Goal: Transaction & Acquisition: Purchase product/service

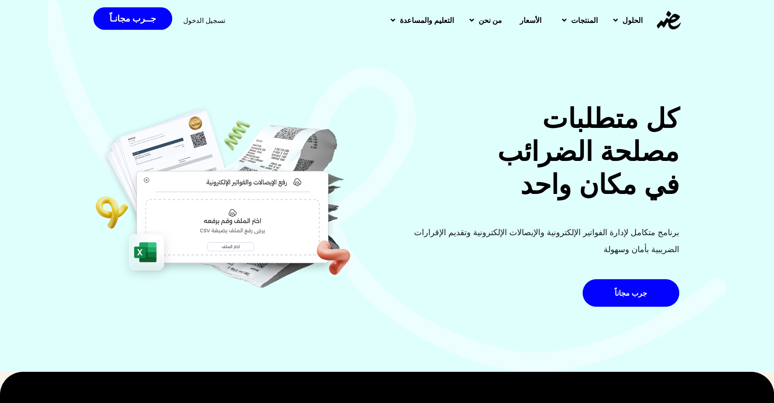
click at [339, 80] on div "كل متطلبات مصلحة الضرائب في مكان واحد برنامج متكامل لإدارة الفواتير الإلكترونية…" at bounding box center [387, 185] width 774 height 372
click at [516, 156] on h2 "كل متطلبات مصلحة الضرائب في مكان واحد" at bounding box center [536, 151] width 287 height 99
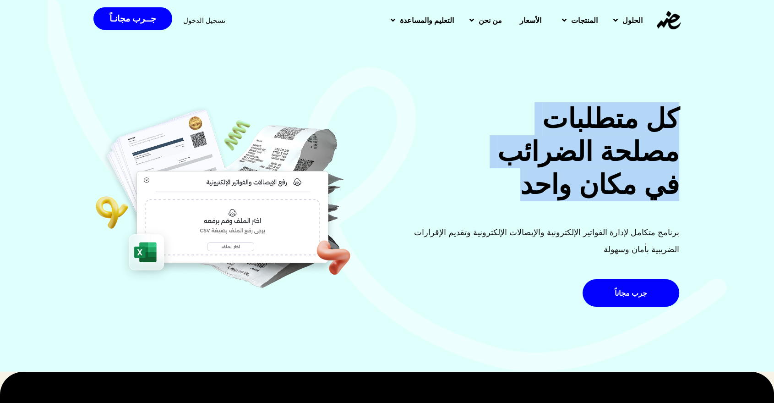
drag, startPoint x: 545, startPoint y: 195, endPoint x: 696, endPoint y: 117, distance: 170.3
click at [696, 117] on div "كل متطلبات مصلحة الضرائب في مكان واحد برنامج متكامل لإدارة الفواتير الإلكترونية…" at bounding box center [387, 185] width 774 height 372
copy h2 "كل متطلبات مصلحة الضرائب في مكان واحد"
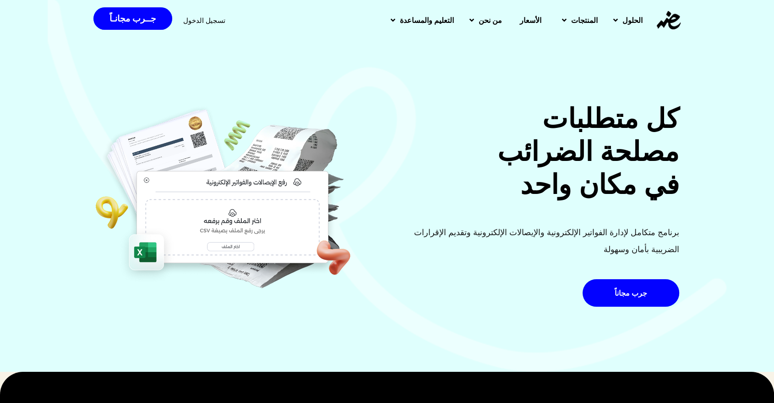
click at [502, 257] on p "برنامج متكامل لإدارة الفواتير الإلكترونية والإيصالات الإلكترونية وتقديم الإقرار…" at bounding box center [536, 241] width 287 height 34
click at [590, 250] on p "برنامج متكامل لإدارة الفواتير الإلكترونية والإيصالات الإلكترونية وتقديم الإقرار…" at bounding box center [536, 241] width 287 height 34
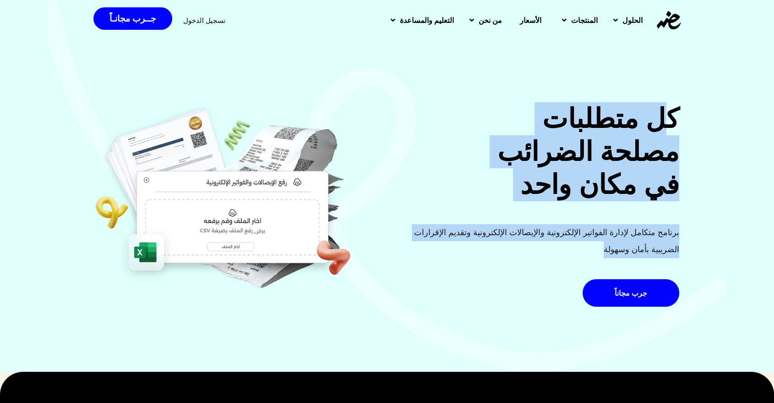
drag, startPoint x: 601, startPoint y: 248, endPoint x: 666, endPoint y: 113, distance: 150.4
click at [666, 113] on div "كل متطلبات مصلحة الضرائب في مكان واحد برنامج متكامل لإدارة الفواتير الإلكترونية…" at bounding box center [536, 207] width 298 height 210
click at [672, 104] on h2 "كل متطلبات مصلحة الضرائب في مكان واحد" at bounding box center [536, 151] width 287 height 99
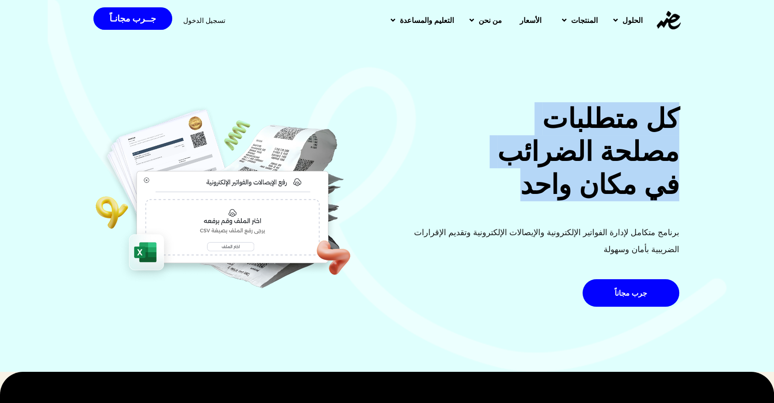
drag, startPoint x: 635, startPoint y: 181, endPoint x: 689, endPoint y: 119, distance: 82.5
click at [689, 119] on div "كل متطلبات مصلحة الضرائب في مكان واحد برنامج متكامل لإدارة الفواتير الإلكترونية…" at bounding box center [387, 185] width 774 height 372
copy h2 "كل متطلبات مصلحة الضرائب في مكان واحد"
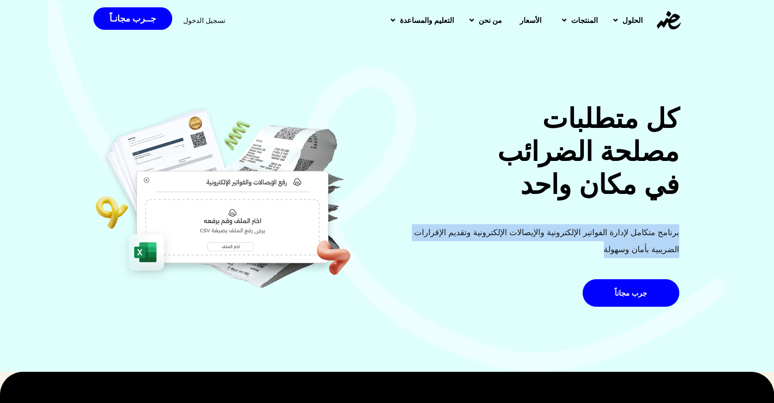
drag, startPoint x: 575, startPoint y: 251, endPoint x: 681, endPoint y: 231, distance: 107.6
click at [681, 231] on div "كل متطلبات مصلحة الضرائب في مكان واحد برنامج متكامل لإدارة الفواتير الإلكترونية…" at bounding box center [536, 207] width 298 height 210
copy p "برنامج متكامل لإدارة الفواتير الإلكترونية والإيصالات الإلكترونية وتقديم الإقرار…"
drag, startPoint x: 583, startPoint y: 237, endPoint x: 569, endPoint y: 253, distance: 21.1
click at [583, 238] on p "برنامج متكامل لإدارة الفواتير الإلكترونية والإيصالات الإلكترونية وتقديم الإقرار…" at bounding box center [536, 241] width 287 height 34
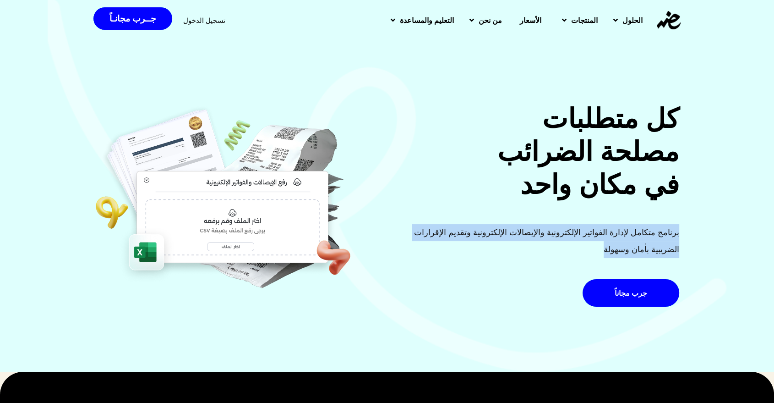
click at [608, 248] on p "برنامج متكامل لإدارة الفواتير الإلكترونية والإيصالات الإلكترونية وتقديم الإقرار…" at bounding box center [536, 241] width 287 height 34
drag, startPoint x: 585, startPoint y: 245, endPoint x: 680, endPoint y: 233, distance: 95.6
click at [680, 233] on div "كل متطلبات مصلحة الضرائب في مكان واحد برنامج متكامل لإدارة الفواتير الإلكترونية…" at bounding box center [536, 207] width 298 height 210
copy p "برنامج متكامل لإدارة الفواتير الإلكترونية والإيصالات الإلكترونية وتقديم الإقرار…"
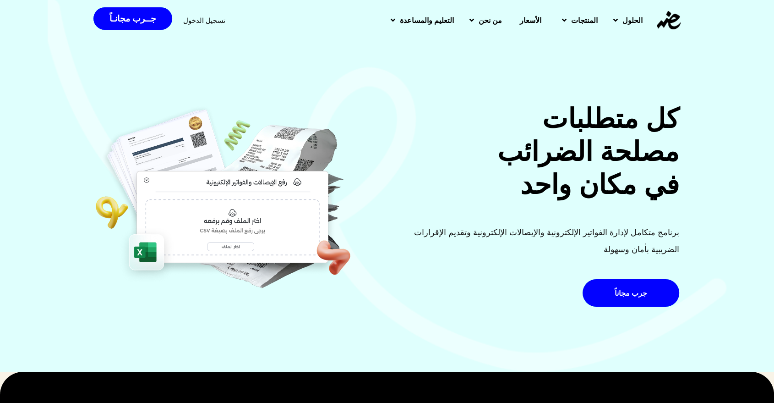
click at [531, 138] on h2 "كل متطلبات مصلحة الضرائب في مكان واحد" at bounding box center [536, 151] width 287 height 99
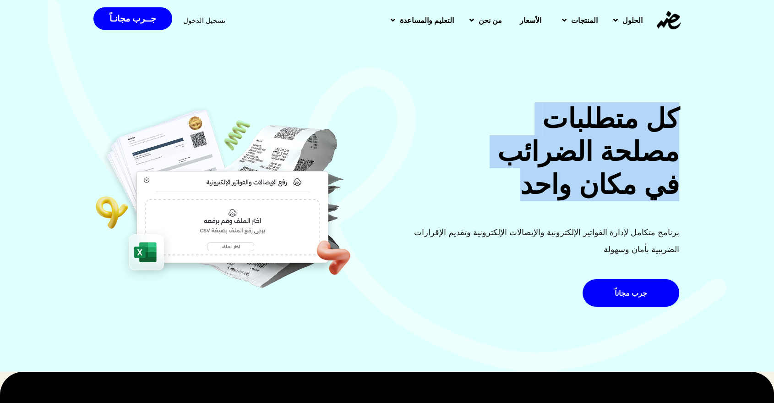
drag, startPoint x: 526, startPoint y: 196, endPoint x: 691, endPoint y: 121, distance: 181.0
click at [691, 121] on div "كل متطلبات مصلحة الضرائب في مكان واحد برنامج متكامل لإدارة الفواتير الإلكترونية…" at bounding box center [387, 185] width 774 height 372
copy h2 "كل متطلبات مصلحة الضرائب في مكان واحد"
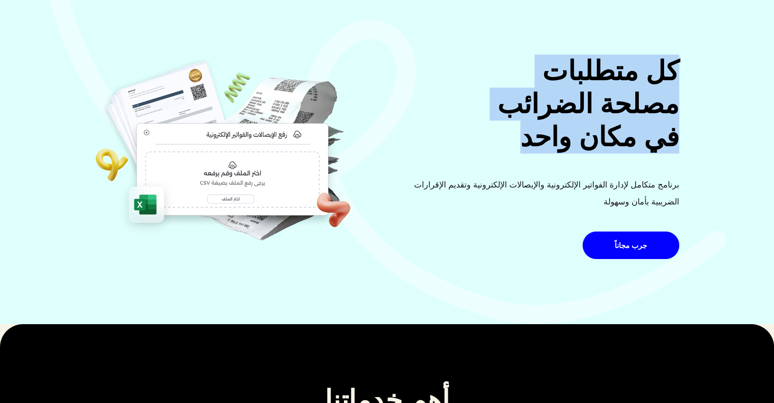
scroll to position [51, 0]
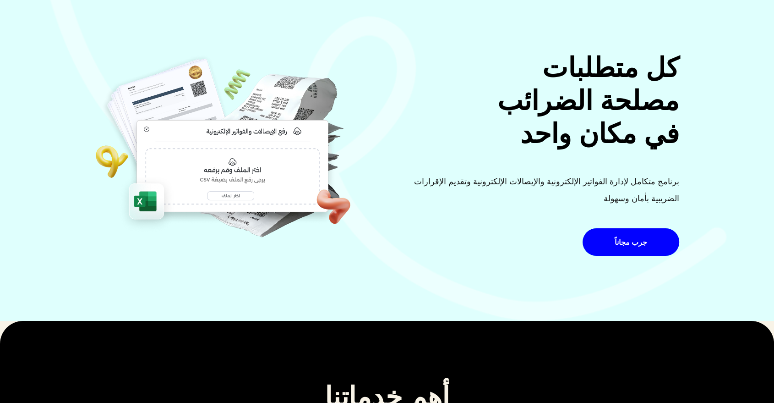
click at [467, 262] on div "كل متطلبات مصلحة الضرائب في مكان واحد برنامج متكامل لإدارة الفواتير الإلكترونية…" at bounding box center [387, 134] width 774 height 372
click at [593, 246] on link "جرب مجاناً" at bounding box center [631, 241] width 97 height 27
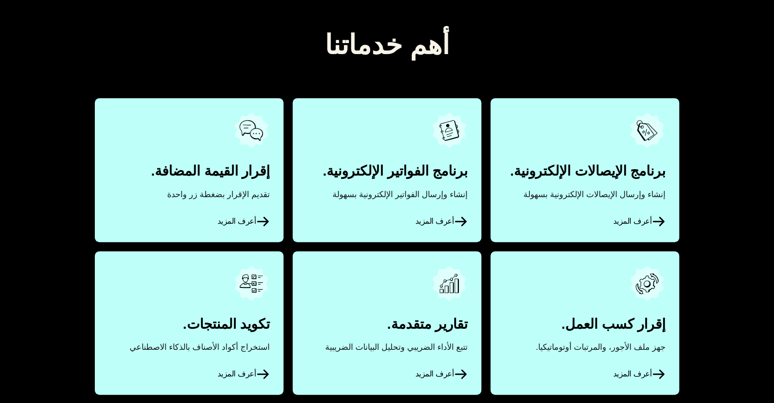
scroll to position [410, 0]
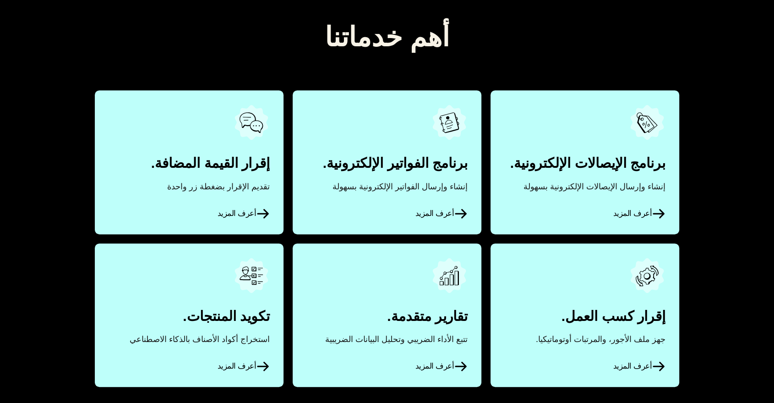
click at [368, 36] on h2 "أهم خدماتنا" at bounding box center [387, 37] width 339 height 33
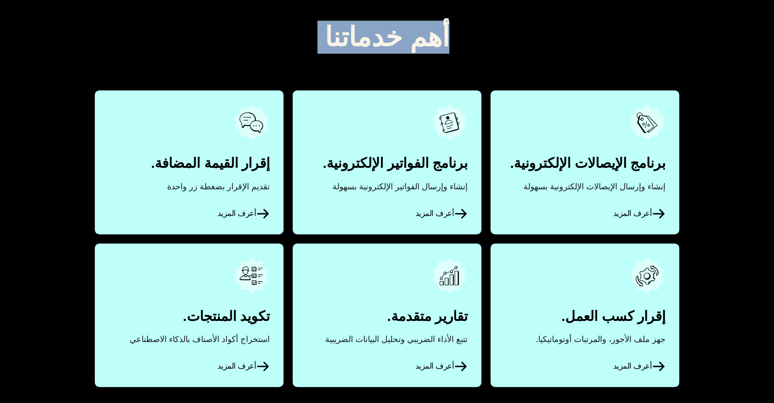
click at [368, 36] on h2 "أهم خدماتنا" at bounding box center [387, 37] width 339 height 33
copy div "أهم خدماتنا"
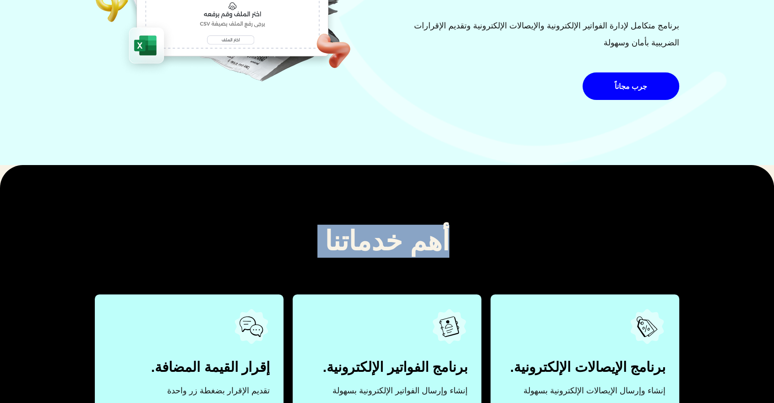
click at [424, 251] on h2 "أهم خدماتنا" at bounding box center [387, 240] width 339 height 33
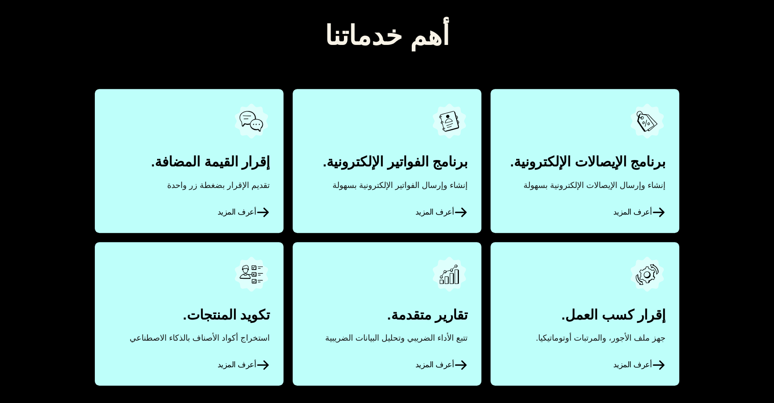
scroll to position [379, 0]
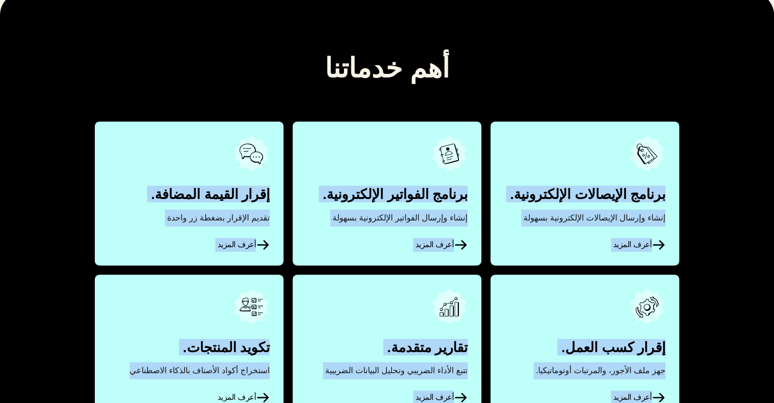
drag, startPoint x: 700, startPoint y: 106, endPoint x: 121, endPoint y: 373, distance: 637.2
click at [121, 373] on div "أهم خدماتنا برنامج الإيصالات الإلكترونية. إنشاء وإرسال الإيصالات الإلكترونية بس…" at bounding box center [387, 234] width 774 height 485
copy div "برنامج الإيصالات الإلكترونية. إنشاء وإرسال الإيصالات الإلكترونية بسهولة أعرف ال…"
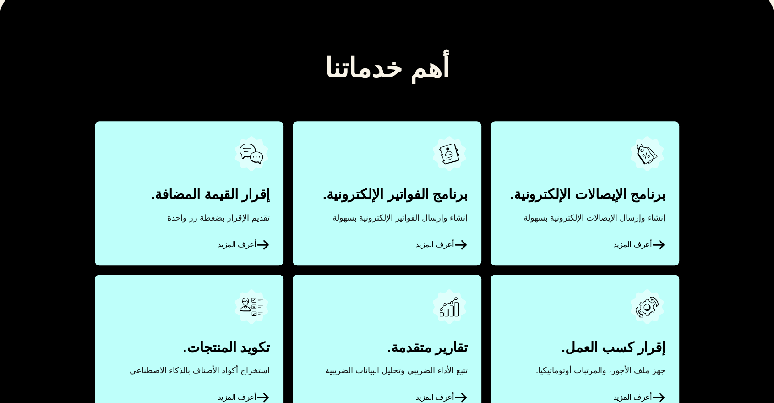
drag, startPoint x: 285, startPoint y: 52, endPoint x: 290, endPoint y: 61, distance: 10.2
click at [285, 53] on h2 "أهم خدماتنا" at bounding box center [387, 68] width 339 height 33
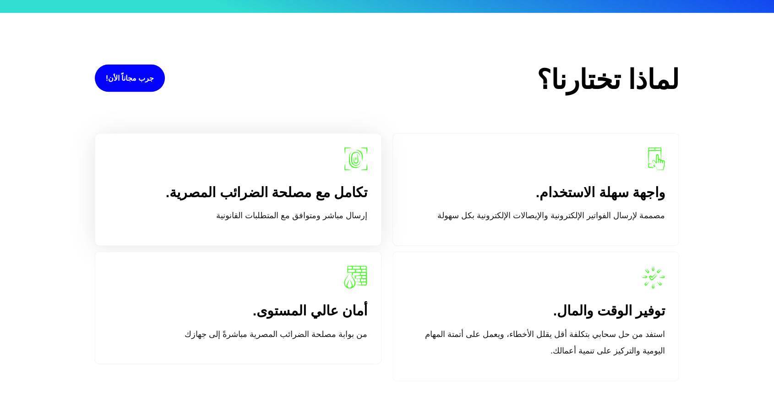
scroll to position [1255, 0]
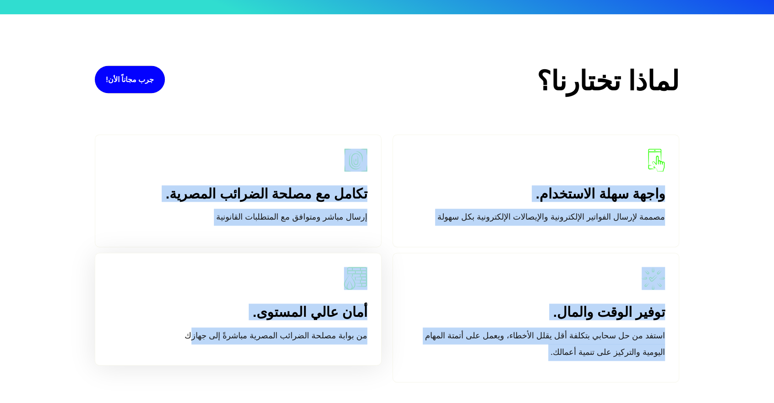
drag, startPoint x: 666, startPoint y: 186, endPoint x: 186, endPoint y: 335, distance: 502.8
click at [186, 335] on div "لماذا تختارنا؟ جرب مجاناً الأن! واجهة سهلة الاستخدام. مصممة لإرسال الفواتير الإ…" at bounding box center [387, 218] width 596 height 409
copy div "واجهة سهلة الاستخدام. مصممة لإرسال الفواتير الإلكترونية والإيصالات الإلكترونية …"
click at [311, 216] on p "إرسال مباشر ومتوافق مع المتطلبات القانونية" at bounding box center [238, 216] width 258 height 17
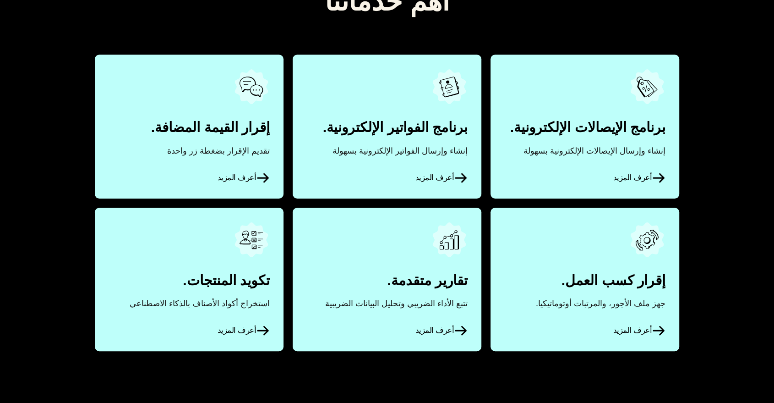
scroll to position [447, 0]
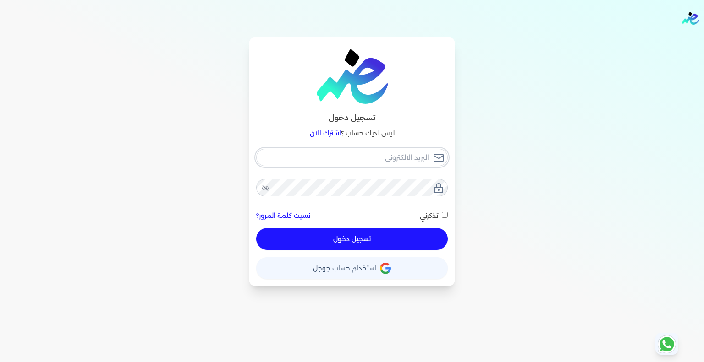
click at [345, 156] on input "email" at bounding box center [351, 157] width 191 height 17
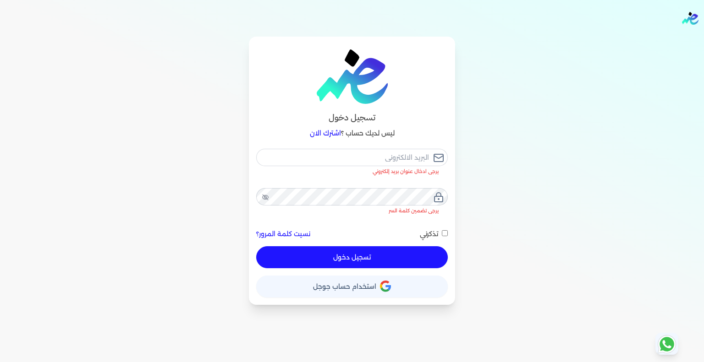
click at [535, 178] on div "تسجيل دخول ليس لديك حساب ؟ اشترك الان يرجى ادخال عنوان بريد إلكتروني يرجى تضمين…" at bounding box center [352, 171] width 704 height 268
click at [574, 108] on div "تسجيل دخول ليس لديك حساب ؟ اشترك الان يرجى ادخال عنوان بريد إلكتروني يرجى تضمين…" at bounding box center [352, 171] width 704 height 268
click at [167, 186] on div "تسجيل دخول ليس لديك حساب ؟ اشترك الان يرجى ادخال عنوان بريد إلكتروني يرجى تضمين…" at bounding box center [352, 171] width 704 height 268
click at [366, 164] on input "email" at bounding box center [351, 157] width 191 height 17
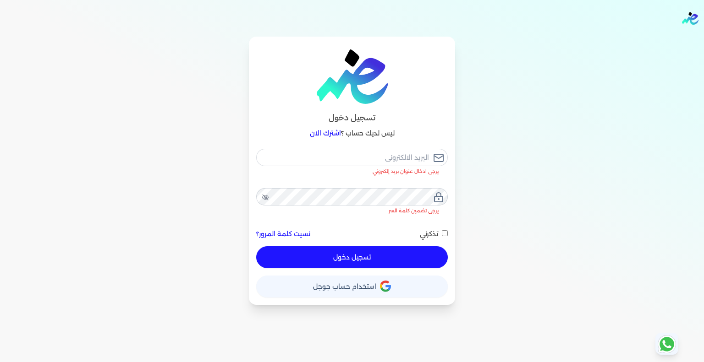
click at [557, 201] on div "تسجيل دخول ليس لديك حساب ؟ اشترك الان يرجى ادخال عنوان بريد إلكتروني يرجى تضمين…" at bounding box center [352, 171] width 704 height 268
click at [321, 288] on span "استخدام حساب جوجل" at bounding box center [344, 287] width 63 height 6
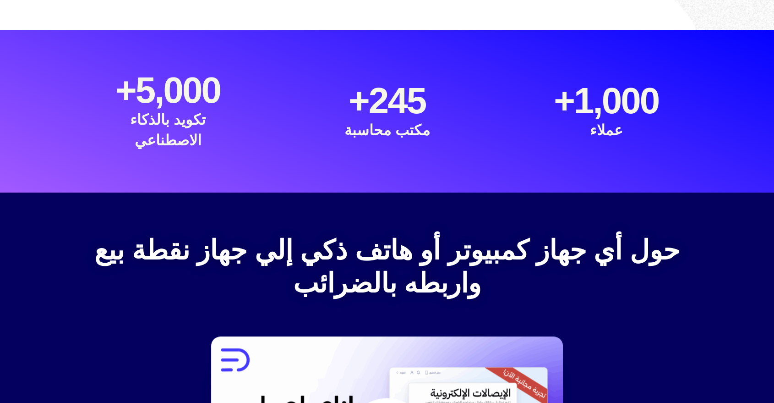
scroll to position [842, 0]
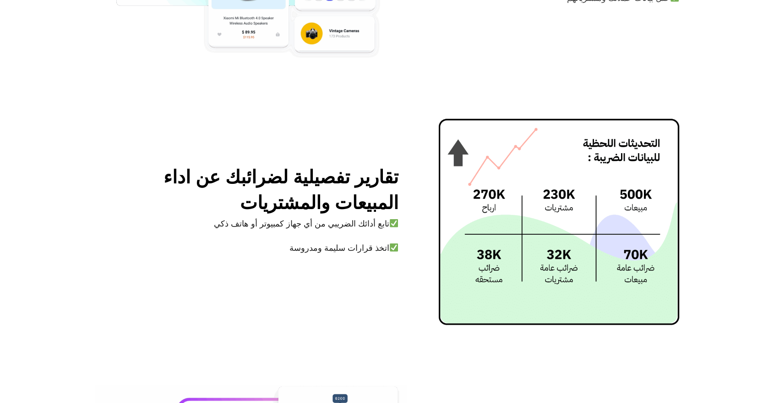
scroll to position [2371, 0]
drag, startPoint x: 270, startPoint y: 240, endPoint x: 385, endPoint y: 153, distance: 144.5
click at [385, 153] on div "تقارير تفصيلية لضرائبك عن اداء المبيعات والمشتريات تابع أدائك الضريبي من أي جها…" at bounding box center [387, 222] width 596 height 206
click at [411, 193] on div at bounding box center [545, 222] width 270 height 206
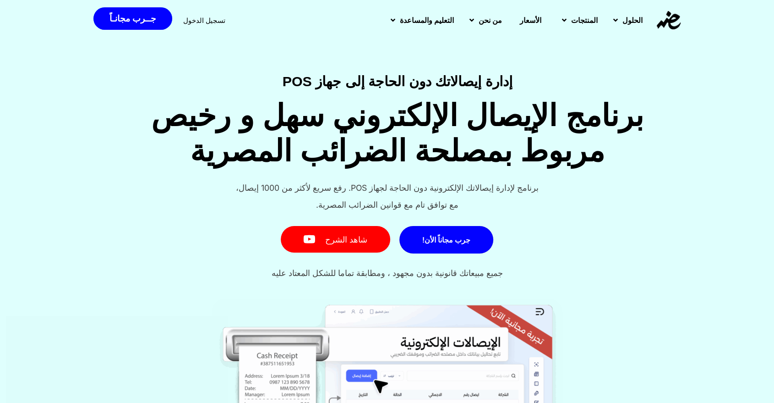
scroll to position [56, 0]
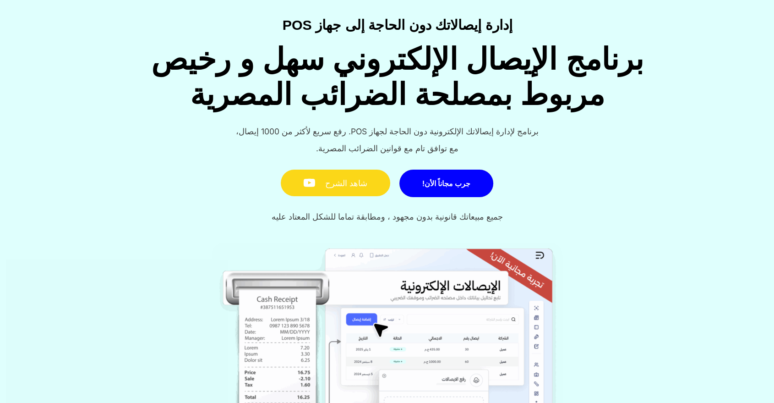
click at [314, 183] on icon at bounding box center [315, 183] width 22 height 8
click at [196, 206] on div "جرب مجاناً الأن! شاهد الشرح" at bounding box center [387, 182] width 774 height 49
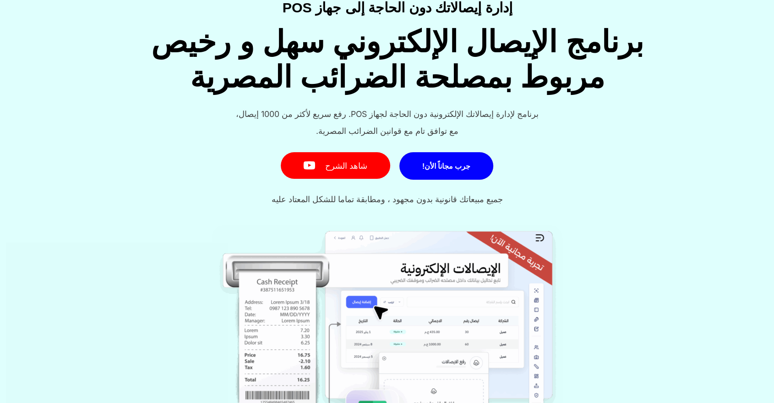
scroll to position [51, 0]
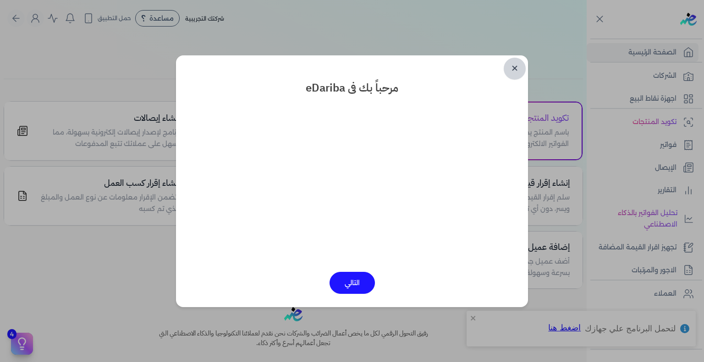
click at [517, 67] on link "✕" at bounding box center [514, 69] width 22 height 22
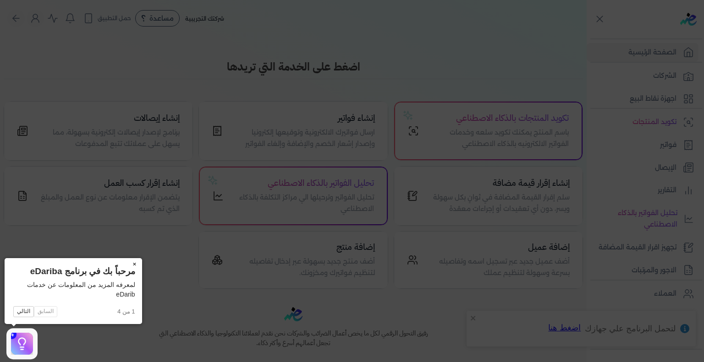
click at [136, 264] on button "×" at bounding box center [134, 264] width 15 height 13
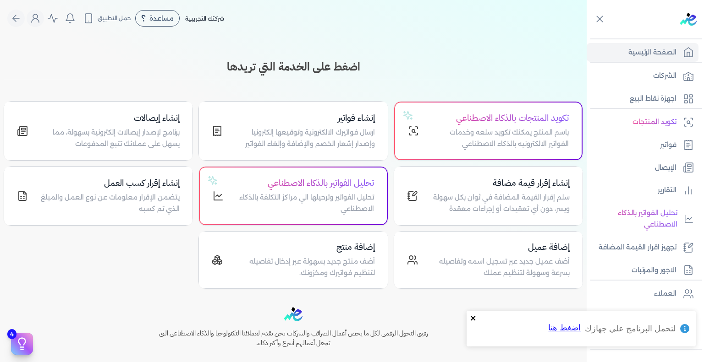
click at [471, 319] on icon "close" at bounding box center [473, 318] width 6 height 7
click at [149, 140] on p "برنامج لإصدار إيصالات إلكترونية بسهولة، مما يسهل على عملائك تتبع المدفوعات" at bounding box center [109, 138] width 141 height 23
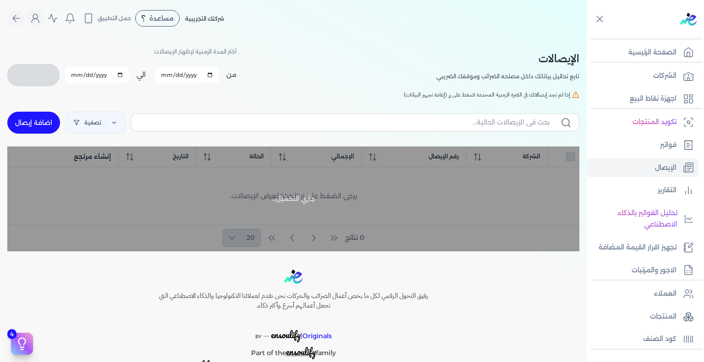
checkbox input "false"
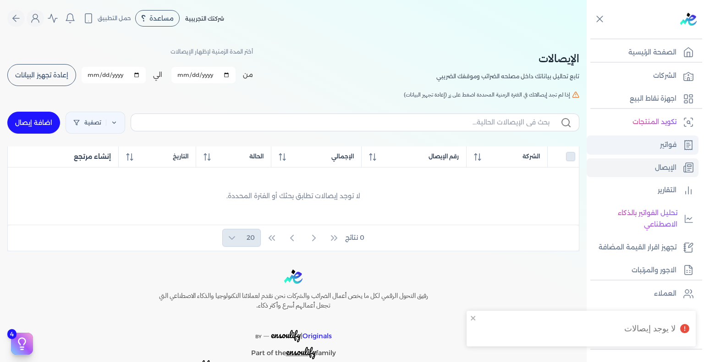
click at [661, 141] on p "فواتير" at bounding box center [668, 145] width 16 height 12
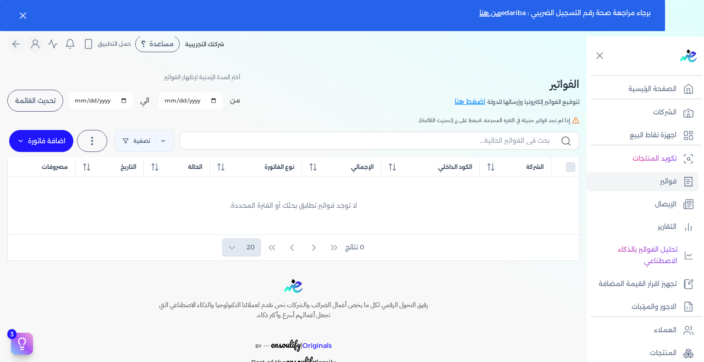
scroll to position [11, 0]
click at [646, 206] on link "الإيصال" at bounding box center [642, 204] width 112 height 19
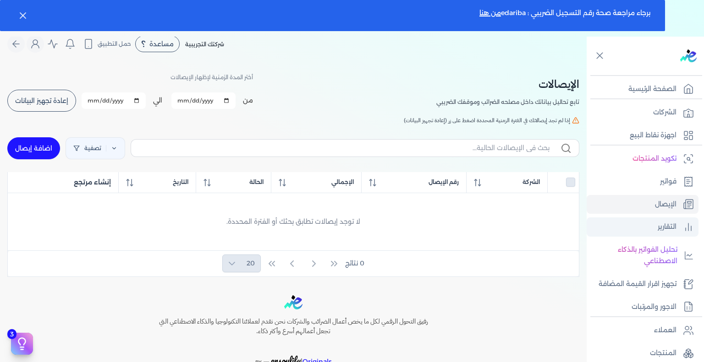
click at [656, 226] on link "التقارير" at bounding box center [642, 227] width 112 height 19
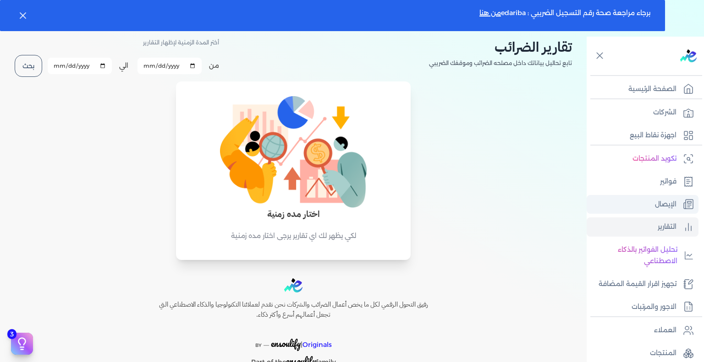
click at [636, 208] on link "الإيصال" at bounding box center [642, 204] width 112 height 19
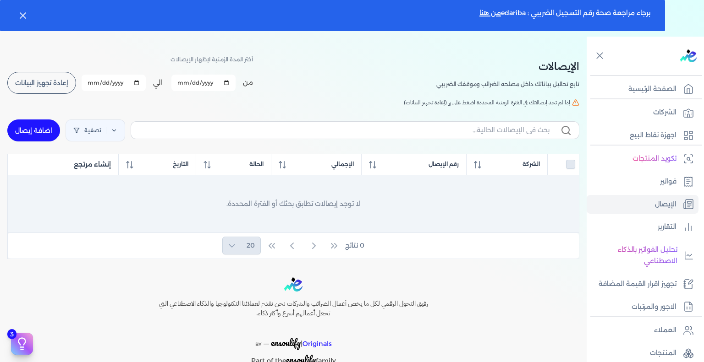
scroll to position [27, 0]
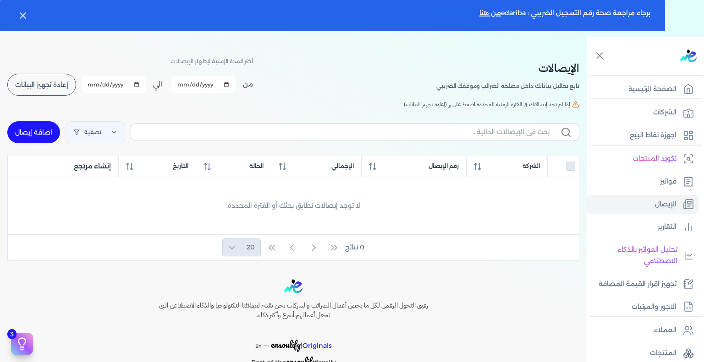
click at [34, 135] on link "اضافة إيصال" at bounding box center [33, 132] width 53 height 22
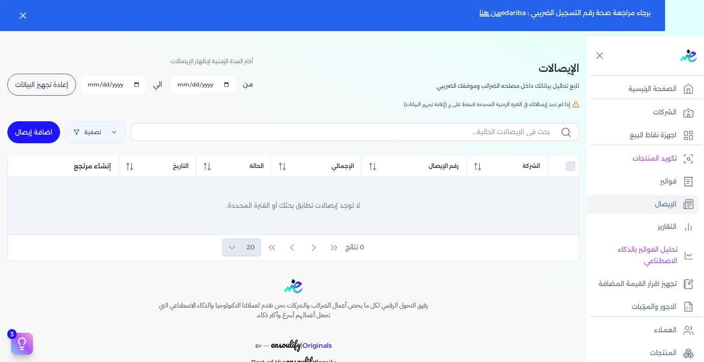
select select "EGP"
select select "EGS"
select select "B"
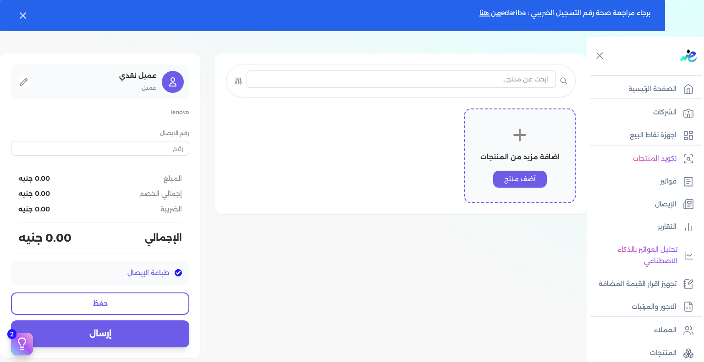
type input "1"
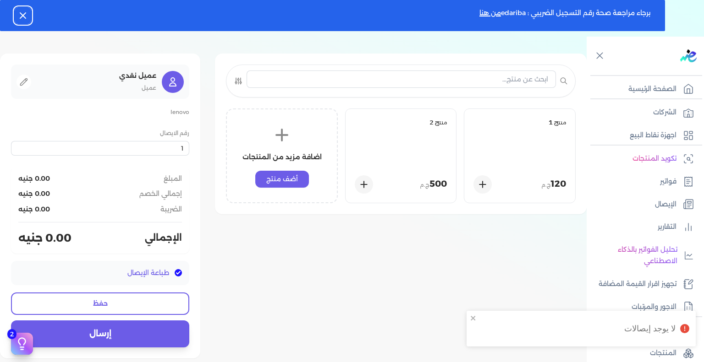
click at [19, 11] on icon "button" at bounding box center [22, 15] width 11 height 11
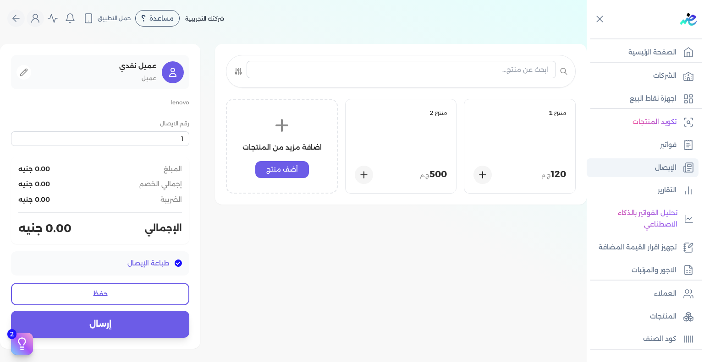
click at [645, 170] on link "الإيصال" at bounding box center [642, 167] width 112 height 19
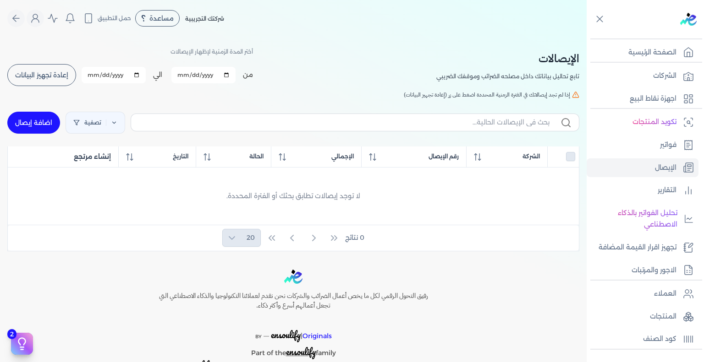
drag, startPoint x: 644, startPoint y: 154, endPoint x: 645, endPoint y: 148, distance: 6.5
click at [645, 154] on ul "تكويد المنتجات فواتير الإيصال التقارير تحليل الفواتير بالذكاء الاصطناعي تجهيز ا…" at bounding box center [642, 196] width 112 height 167
click at [645, 146] on link "فواتير" at bounding box center [642, 145] width 112 height 19
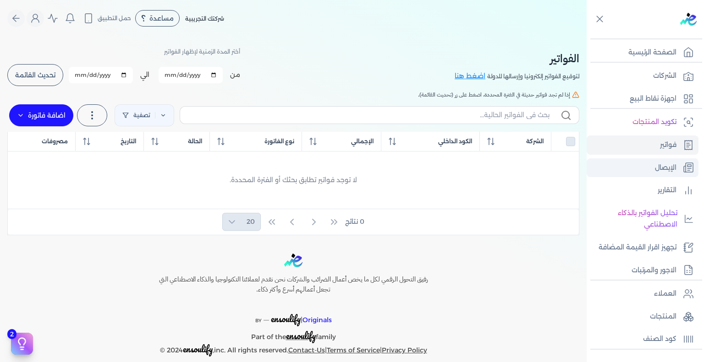
click at [652, 162] on link "الإيصال" at bounding box center [642, 167] width 112 height 19
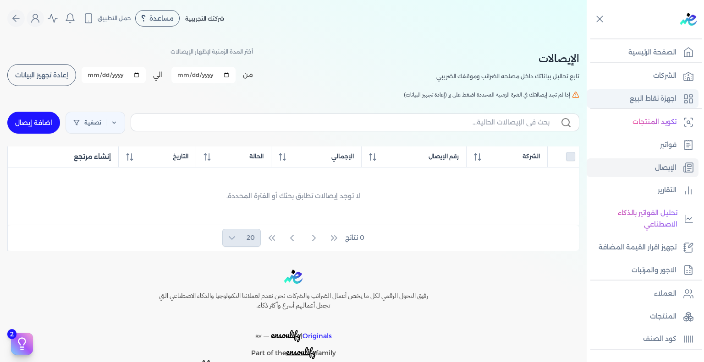
click at [656, 103] on p "اجهزة نقاط البيع" at bounding box center [652, 99] width 47 height 12
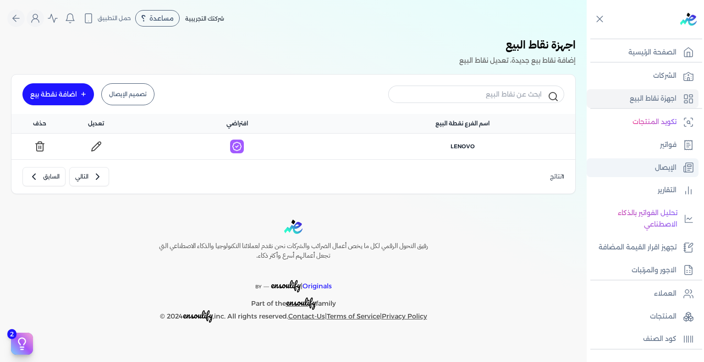
click at [646, 169] on link "الإيصال" at bounding box center [642, 167] width 112 height 19
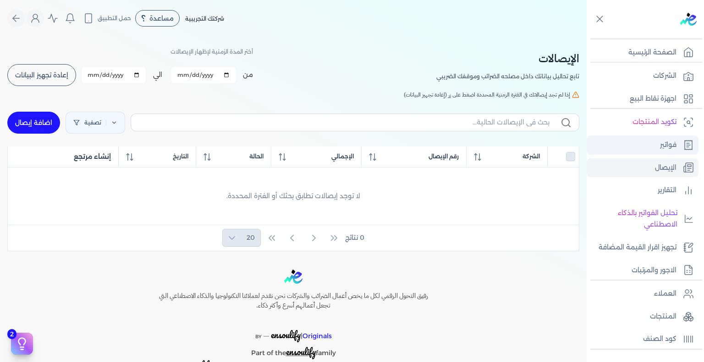
click at [671, 146] on p "فواتير" at bounding box center [668, 145] width 16 height 12
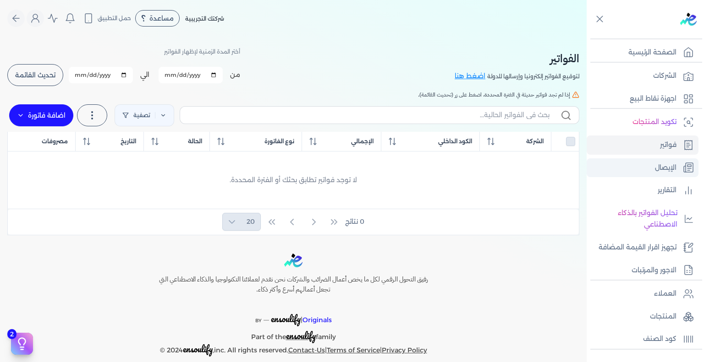
click at [666, 166] on p "الإيصال" at bounding box center [666, 168] width 22 height 12
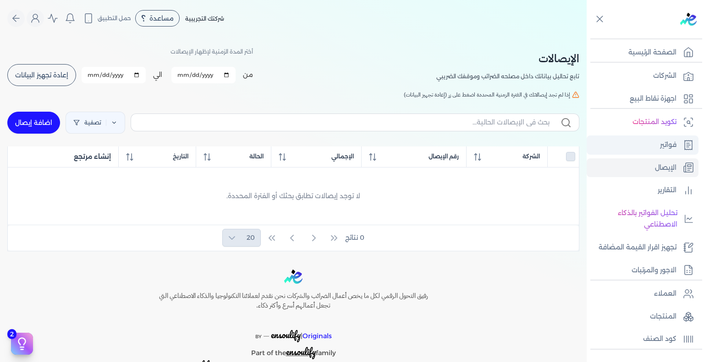
click at [663, 143] on p "فواتير" at bounding box center [668, 145] width 16 height 12
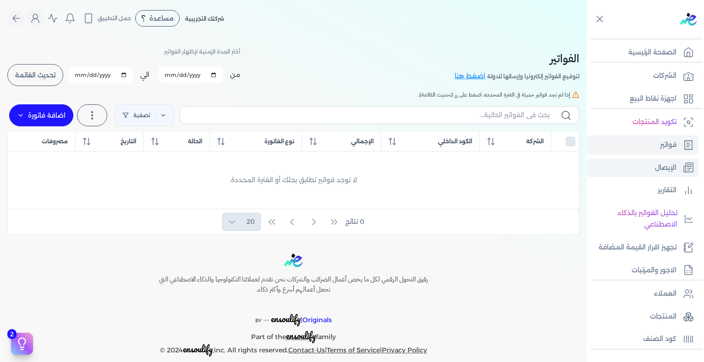
click at [667, 165] on p "الإيصال" at bounding box center [666, 168] width 22 height 12
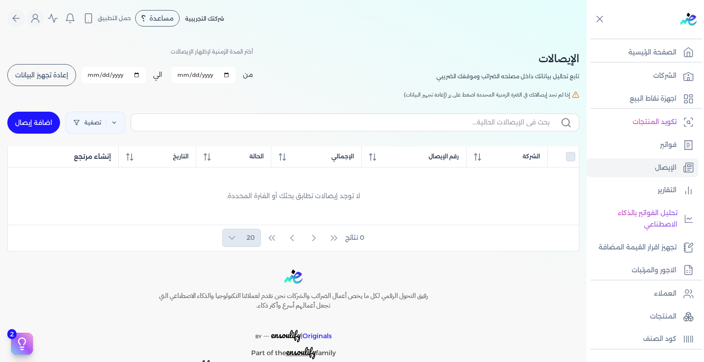
click at [33, 121] on link "اضافة إيصال" at bounding box center [33, 123] width 53 height 22
select select "EGP"
select select "EGS"
select select "B"
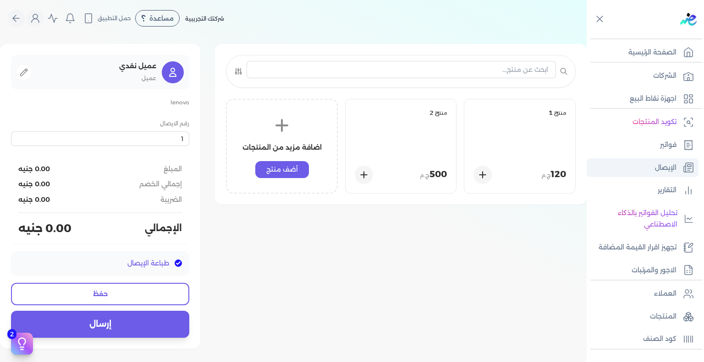
click at [661, 169] on p "الإيصال" at bounding box center [666, 168] width 22 height 12
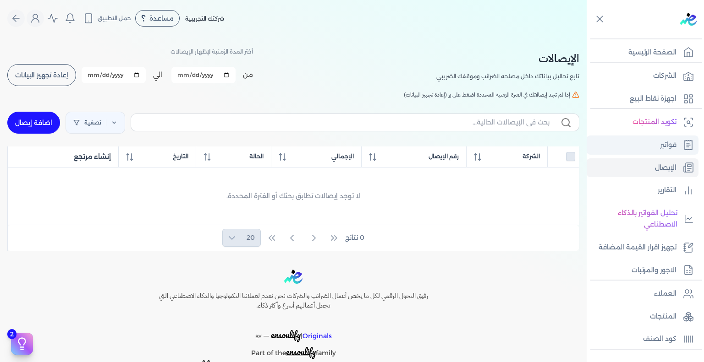
click at [660, 145] on p "فواتير" at bounding box center [668, 145] width 16 height 12
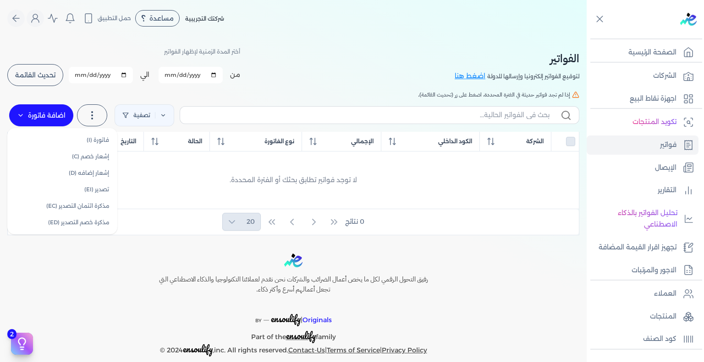
drag, startPoint x: 73, startPoint y: 119, endPoint x: 68, endPoint y: 119, distance: 5.5
click at [72, 119] on label "اضافة فاتورة" at bounding box center [41, 115] width 64 height 22
click at [58, 117] on label "اضافة فاتورة" at bounding box center [41, 115] width 64 height 22
click at [165, 305] on p "BY __ ensoulify | Originals" at bounding box center [293, 314] width 308 height 25
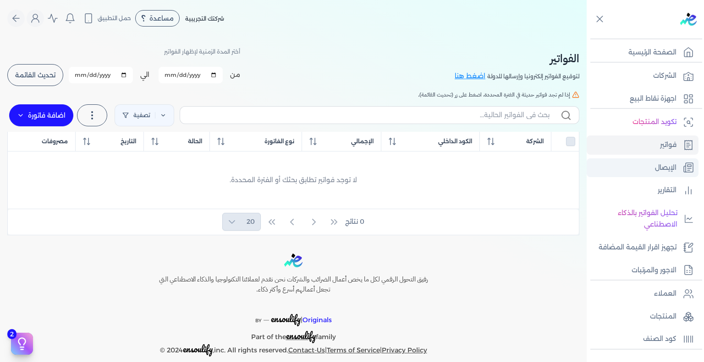
click at [641, 172] on link "الإيصال" at bounding box center [642, 167] width 112 height 19
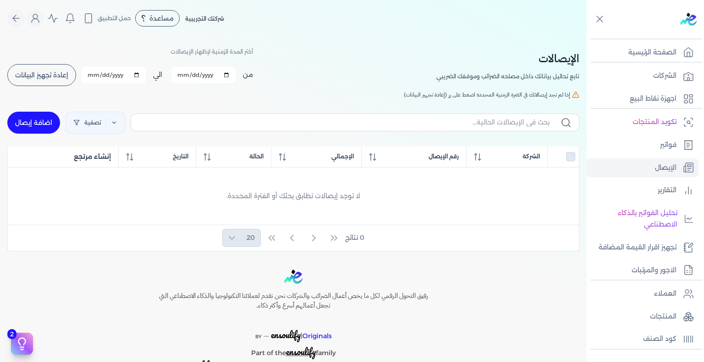
click at [42, 115] on link "اضافة إيصال" at bounding box center [33, 123] width 53 height 22
select select "EGP"
select select "EGS"
select select "B"
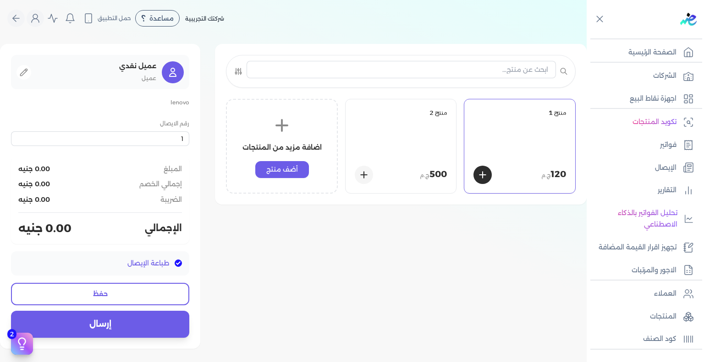
click at [507, 108] on div "منتج 1 120 ج.م" at bounding box center [519, 146] width 111 height 94
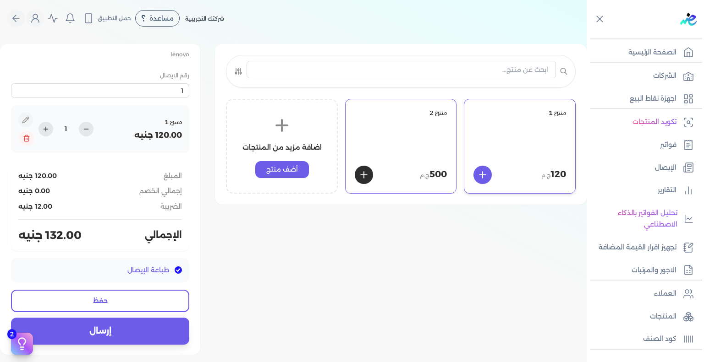
click at [422, 147] on div "منتج 2" at bounding box center [401, 134] width 93 height 50
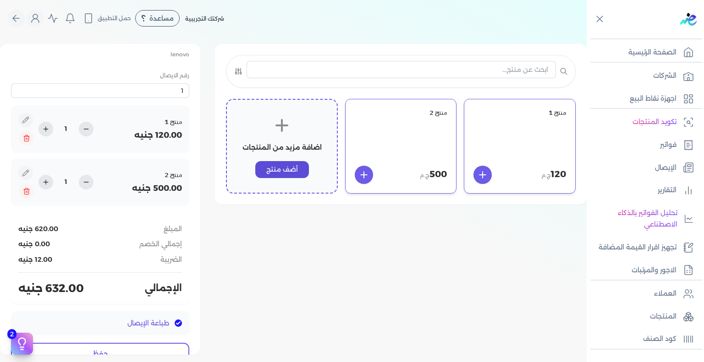
click at [279, 173] on button "أضف منتج" at bounding box center [282, 169] width 54 height 17
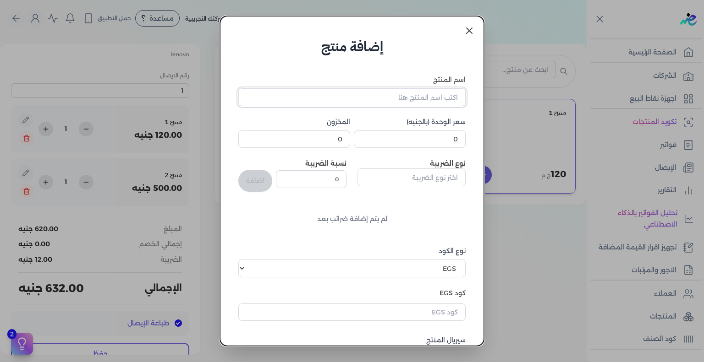
click at [435, 99] on input "اسم المنتج" at bounding box center [351, 96] width 227 height 17
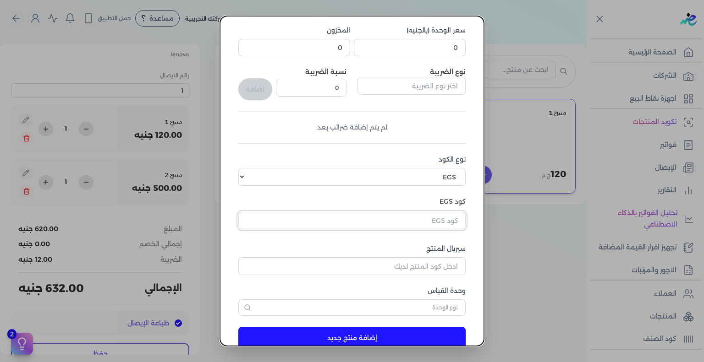
scroll to position [101, 0]
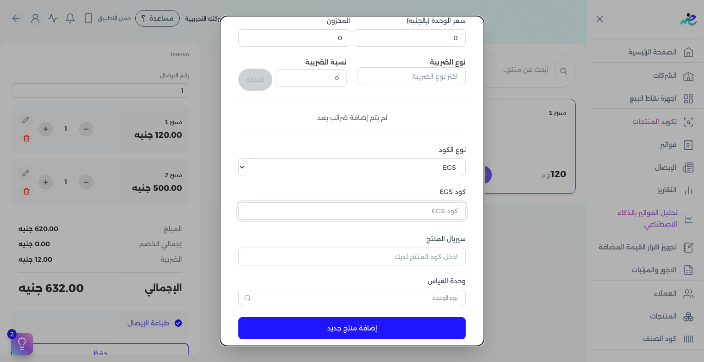
click at [413, 214] on input "text" at bounding box center [351, 210] width 227 height 17
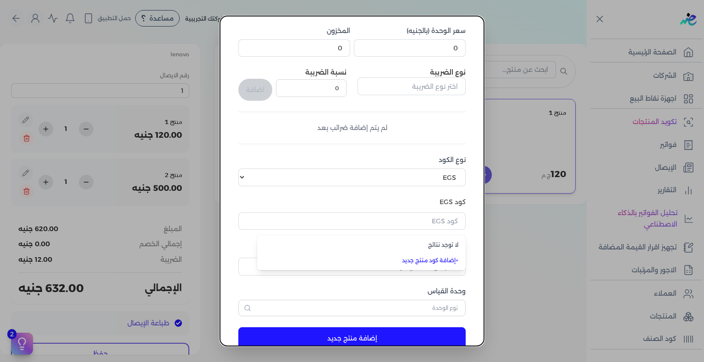
click at [420, 248] on div "لا توجد نتائج" at bounding box center [361, 245] width 194 height 8
click at [421, 220] on input "text" at bounding box center [351, 221] width 227 height 17
click at [510, 238] on dialog "إضافة منتج اسم المنتج برجاء ادخال أسم المنتج سعر الوحدة (بالجنيه) 0 المخزون 0 ن…" at bounding box center [352, 181] width 704 height 362
click at [514, 141] on dialog "إضافة منتج اسم المنتج برجاء ادخال أسم المنتج سعر الوحدة (بالجنيه) 0 المخزون 0 ن…" at bounding box center [352, 181] width 704 height 362
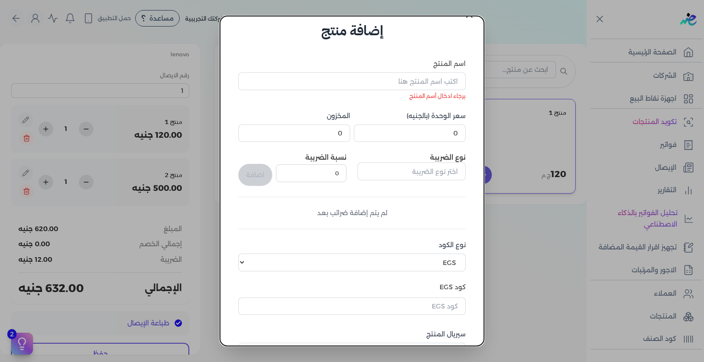
scroll to position [0, 0]
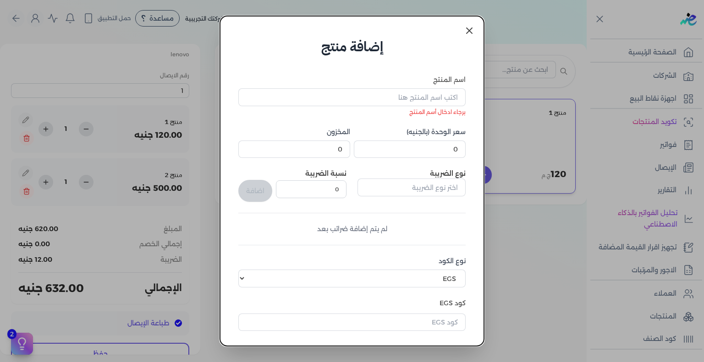
click at [467, 33] on icon at bounding box center [469, 30] width 11 height 11
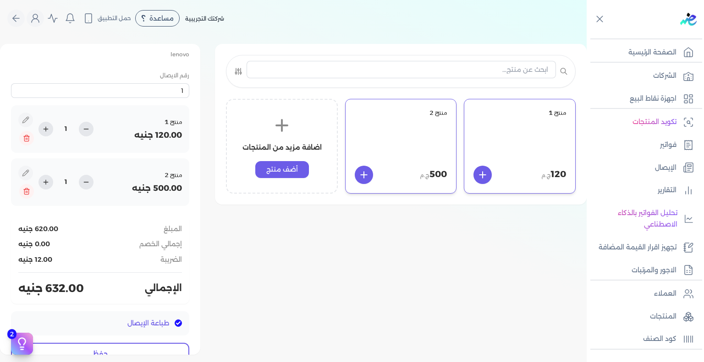
click at [513, 139] on div "منتج 1" at bounding box center [519, 134] width 93 height 50
click at [489, 133] on div "منتج 1" at bounding box center [519, 134] width 93 height 50
click at [478, 126] on div "منتج 1" at bounding box center [519, 134] width 93 height 50
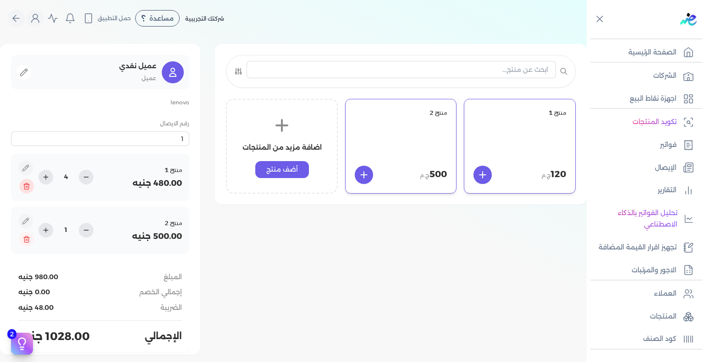
click at [27, 188] on line at bounding box center [27, 187] width 0 height 2
type input "1"
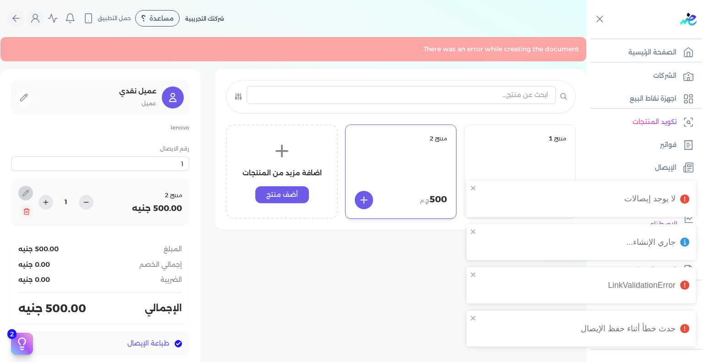
click at [29, 191] on icon at bounding box center [25, 193] width 7 height 7
type input "منتج 2"
type input "500"
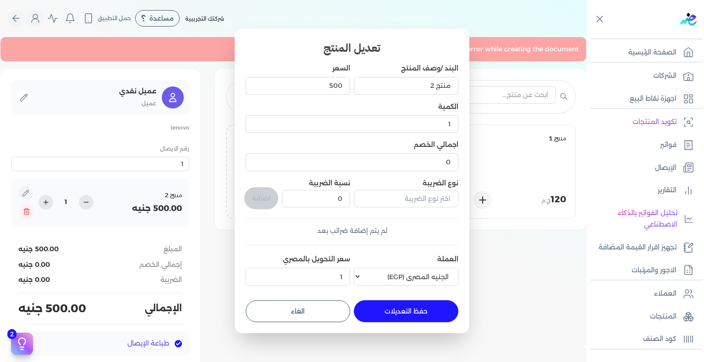
click at [325, 312] on button "الغاء" at bounding box center [298, 312] width 104 height 22
type input "0"
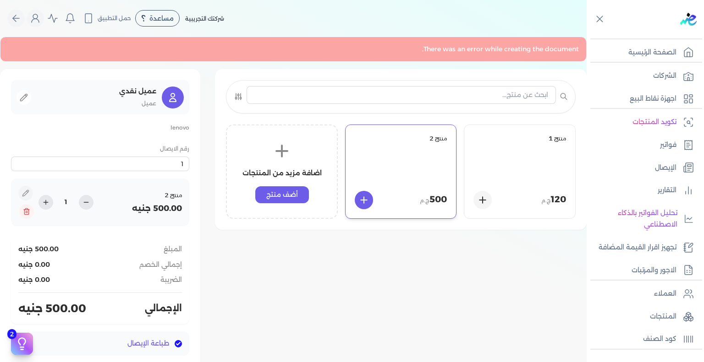
click at [470, 279] on div "منتج 1 120 ج.م منتج 2 500 ج.م اضافة مزيد من المنتجات أضف منتج عميل نقدي عميل le…" at bounding box center [293, 224] width 586 height 311
click at [34, 208] on button at bounding box center [26, 211] width 15 height 15
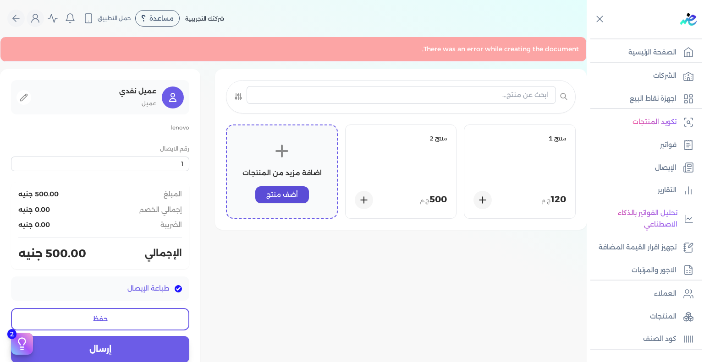
click at [279, 197] on button "أضف منتج" at bounding box center [282, 194] width 54 height 17
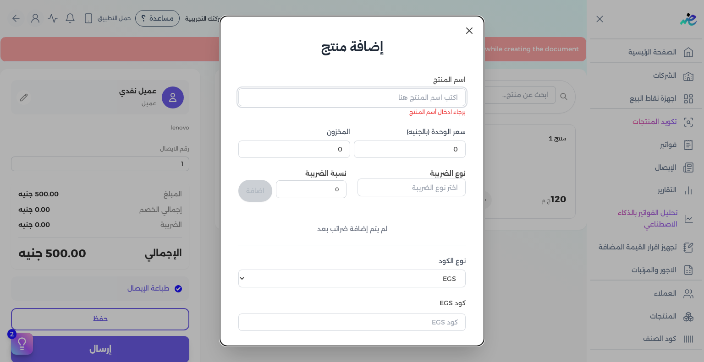
click at [449, 95] on input "اسم المنتج" at bounding box center [351, 96] width 227 height 17
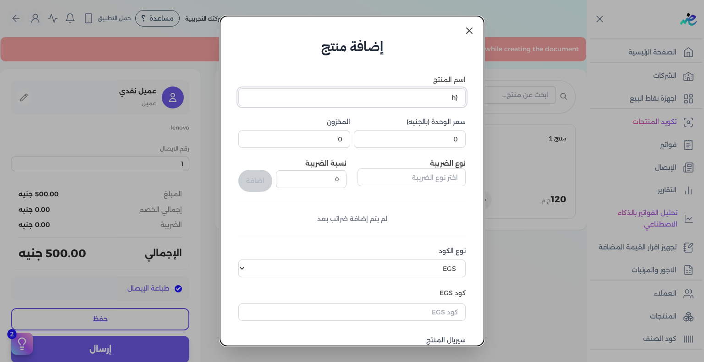
type input "{"
type input "جاكيت فرو"
click at [439, 144] on input "0" at bounding box center [410, 139] width 112 height 17
type input "500"
click at [409, 153] on div "اسم المنتج جاكيت فرو سعر الوحدة (بالجنيه) 500 المخزون 0 نوع الضريبة نسبة الضريب…" at bounding box center [351, 241] width 227 height 333
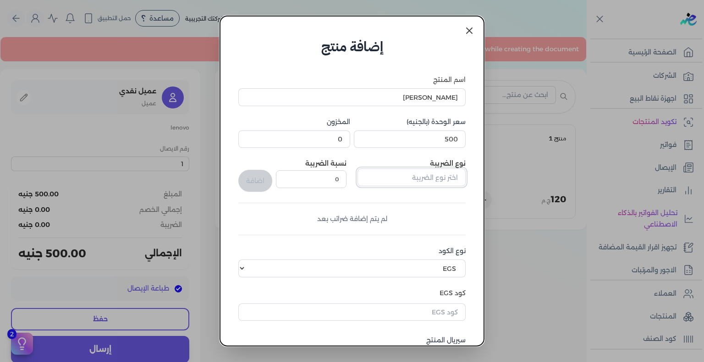
click at [418, 175] on input "text" at bounding box center [411, 177] width 108 height 17
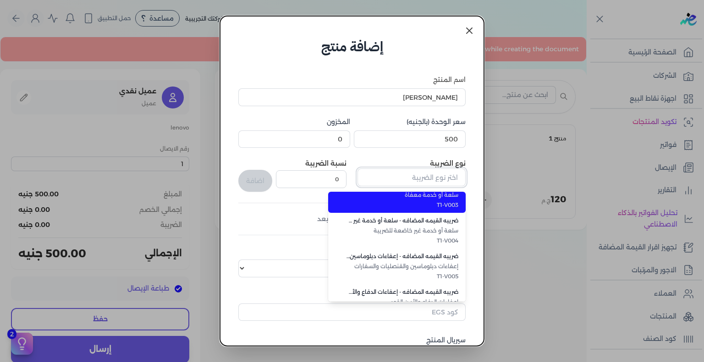
scroll to position [92, 0]
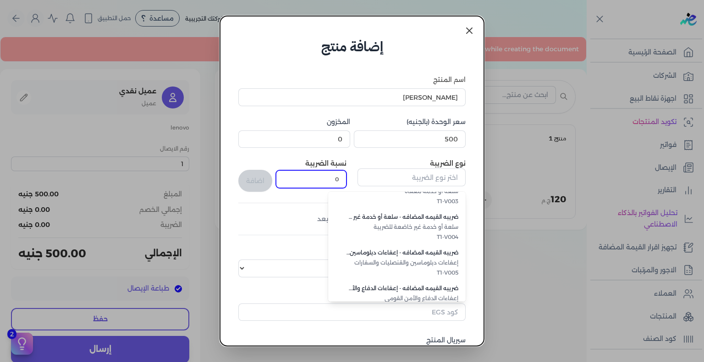
click at [317, 176] on input "0" at bounding box center [311, 178] width 71 height 17
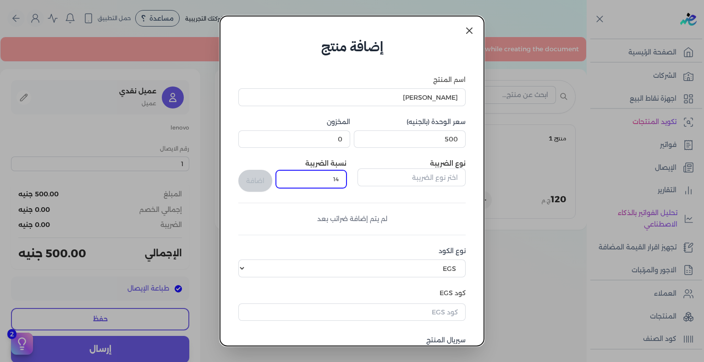
type input "14"
click at [415, 183] on input "text" at bounding box center [411, 177] width 108 height 17
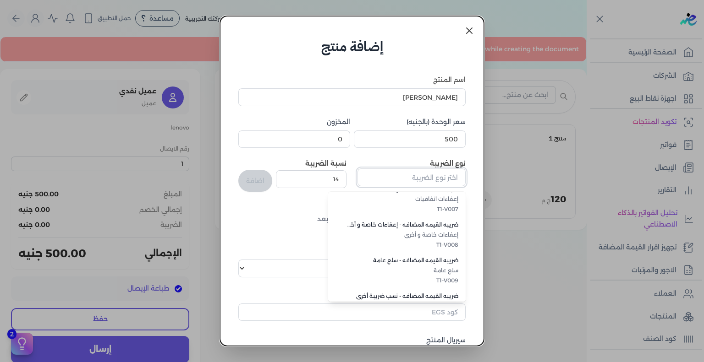
scroll to position [229, 0]
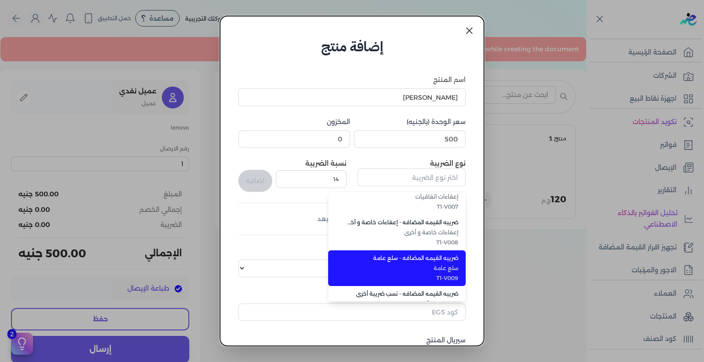
click at [387, 263] on li "ضريبه القيمه المضافه - سلع عامة سلع عامة T1-V009" at bounding box center [396, 269] width 137 height 36
type input "ضريبه القيمه المضافه - سلع عامة"
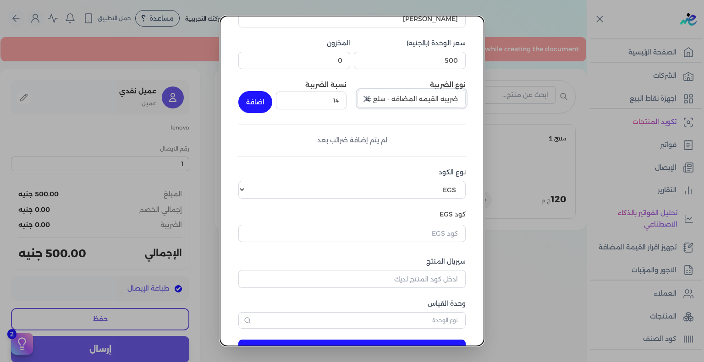
scroll to position [92, 0]
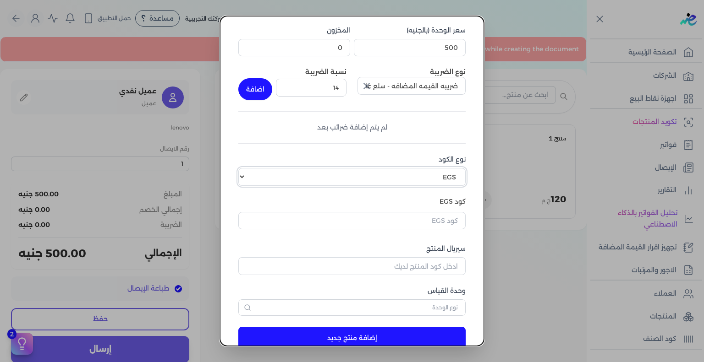
click at [401, 173] on select "اختر نوع الكود EGS GS1" at bounding box center [351, 176] width 227 height 17
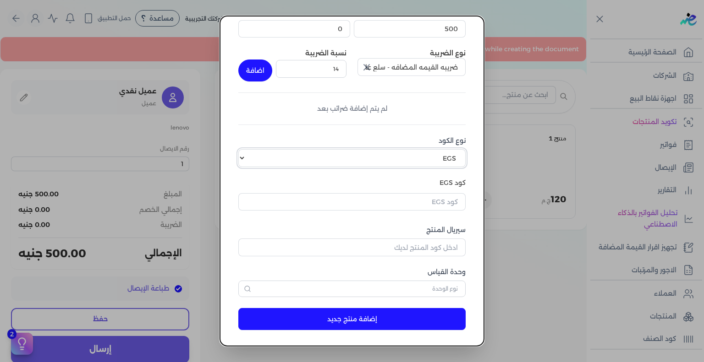
scroll to position [112, 0]
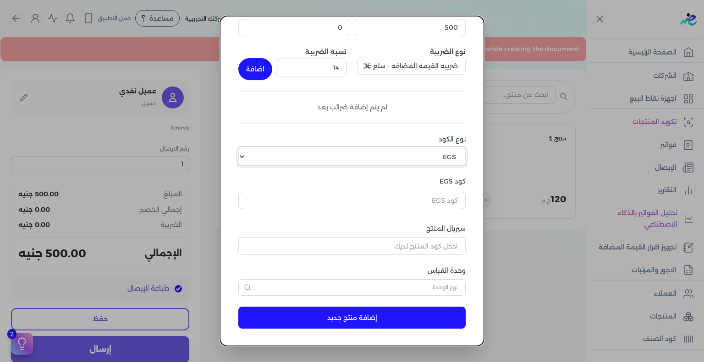
click at [412, 157] on select "اختر نوع الكود EGS GS1" at bounding box center [351, 156] width 227 height 17
click at [414, 163] on select "اختر نوع الكود EGS GS1" at bounding box center [351, 156] width 227 height 17
click at [415, 158] on select "اختر نوع الكود EGS GS1" at bounding box center [351, 156] width 227 height 17
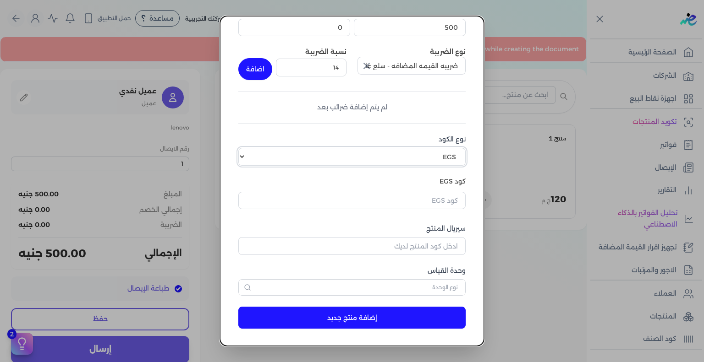
click at [245, 148] on select "اختر نوع الكود EGS GS1" at bounding box center [351, 156] width 227 height 17
click at [421, 161] on select "اختر نوع الكود EGS GS1" at bounding box center [351, 156] width 227 height 17
click at [245, 148] on select "اختر نوع الكود EGS GS1" at bounding box center [351, 156] width 227 height 17
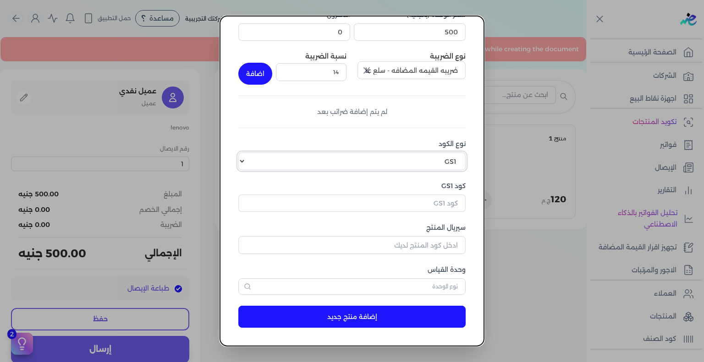
scroll to position [106, 0]
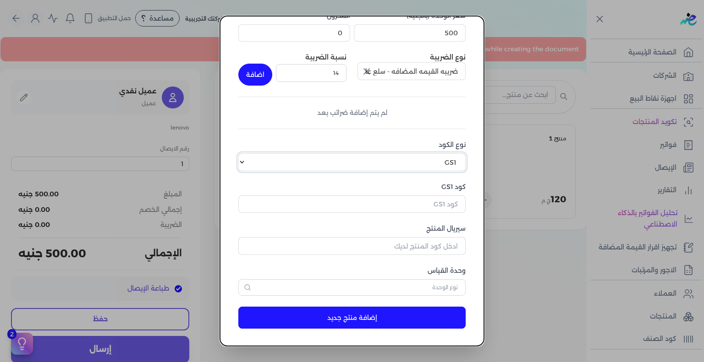
click at [421, 158] on select "اختر نوع الكود EGS GS1" at bounding box center [351, 161] width 227 height 17
click at [431, 162] on select "اختر نوع الكود EGS GS1" at bounding box center [351, 161] width 227 height 17
select select "EGS"
click at [245, 153] on select "اختر نوع الكود EGS GS1" at bounding box center [351, 161] width 227 height 17
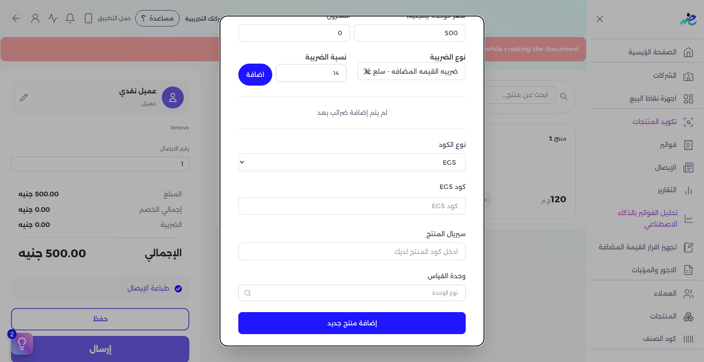
click at [469, 188] on form "اسم المنتج جاكيت فرو سعر الوحدة (بالجنيه) 500 المخزون 0 نوع الضريبة ضريبه القيم…" at bounding box center [352, 147] width 246 height 393
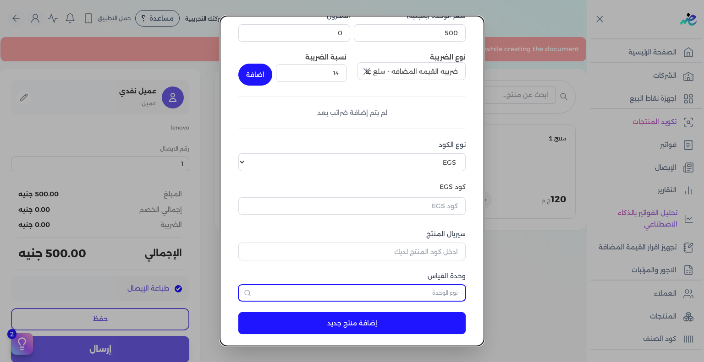
click at [434, 293] on input "text" at bounding box center [351, 293] width 227 height 16
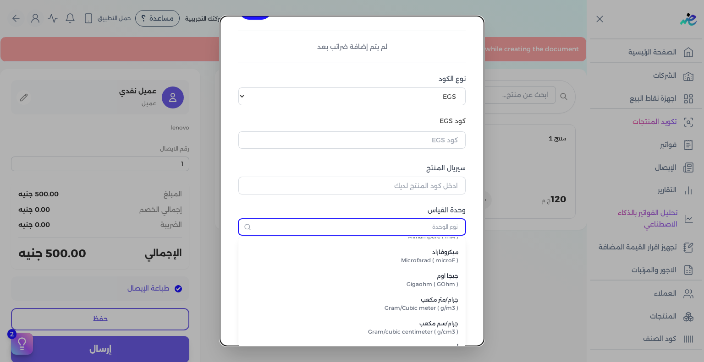
scroll to position [46, 0]
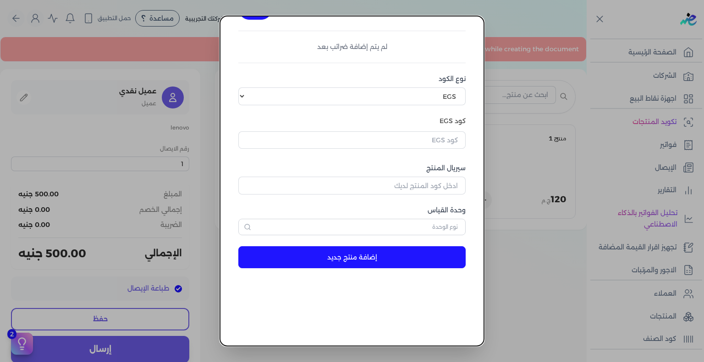
drag, startPoint x: 471, startPoint y: 236, endPoint x: 475, endPoint y: 231, distance: 6.5
click at [473, 232] on form "اسم المنتج جاكيت فرو سعر الوحدة (بالجنيه) 500 المخزون 0 نوع الضريبة ضريبه القيم…" at bounding box center [352, 81] width 246 height 393
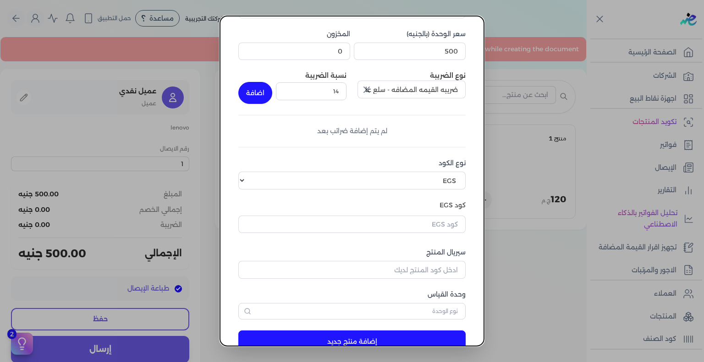
scroll to position [0, 0]
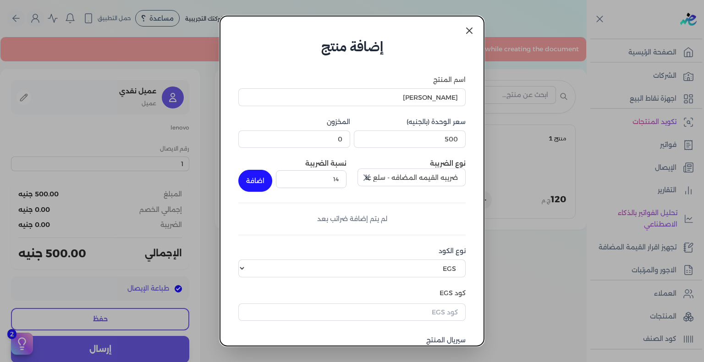
drag, startPoint x: 470, startPoint y: 31, endPoint x: 472, endPoint y: 44, distance: 12.6
click at [470, 31] on icon at bounding box center [469, 30] width 11 height 11
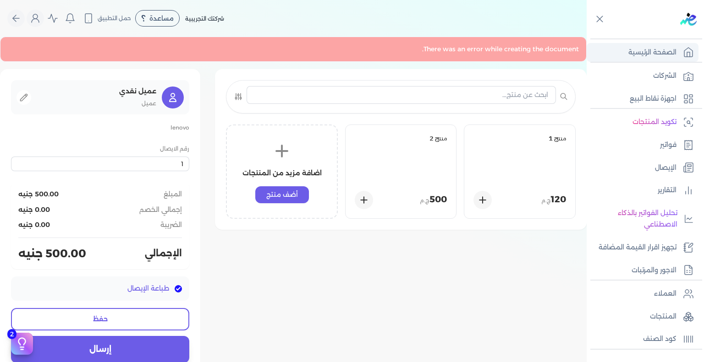
click at [630, 55] on p "الصفحة الرئيسية" at bounding box center [652, 53] width 48 height 12
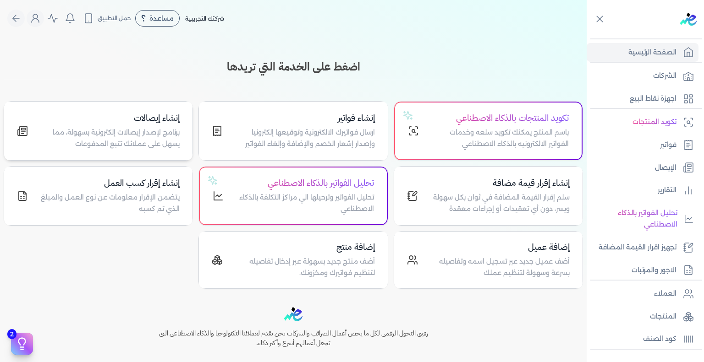
click at [156, 135] on p "برنامج لإصدار إيصالات إلكترونية بسهولة، مما يسهل على عملائك تتبع المدفوعات" at bounding box center [109, 138] width 141 height 23
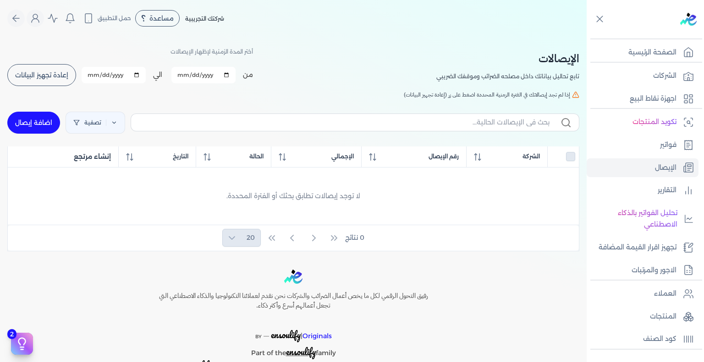
click at [37, 125] on link "اضافة إيصال" at bounding box center [33, 123] width 53 height 22
select select "EGP"
select select "EGS"
select select "B"
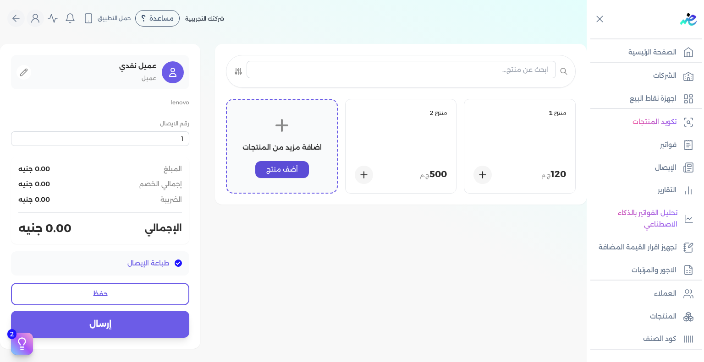
click at [301, 175] on button "أضف منتج" at bounding box center [282, 169] width 54 height 17
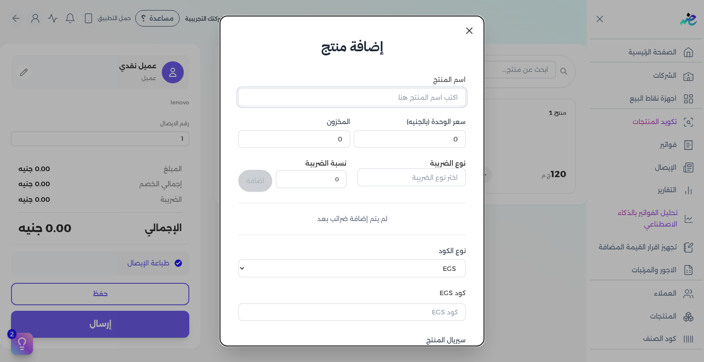
click at [393, 101] on input "اسم المنتج" at bounding box center [351, 96] width 227 height 17
type input "جاكيت فرو"
click at [418, 142] on input "0" at bounding box center [410, 139] width 112 height 17
type input "500"
click at [425, 171] on input "text" at bounding box center [411, 177] width 108 height 17
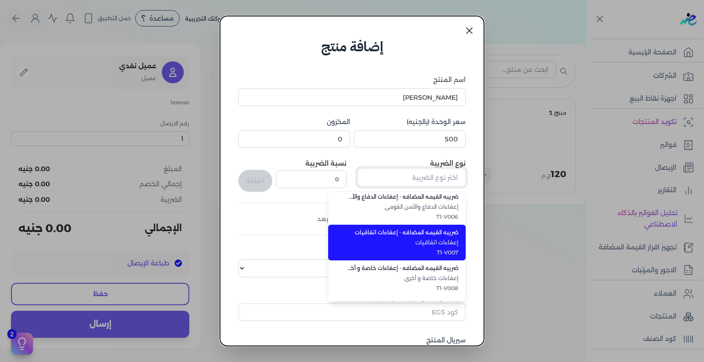
scroll to position [229, 0]
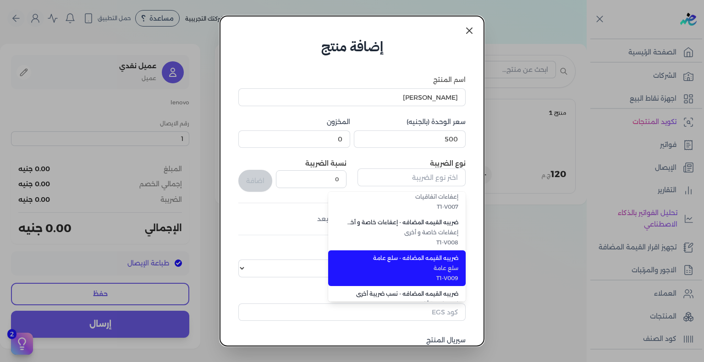
click at [432, 273] on li "ضريبه القيمه المضافه - سلع عامة سلع عامة T1-V009" at bounding box center [396, 269] width 137 height 36
type input "ضريبه القيمه المضافه - سلع عامة"
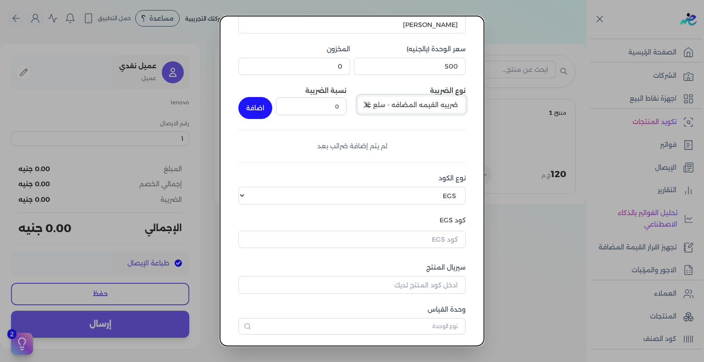
scroll to position [111, 0]
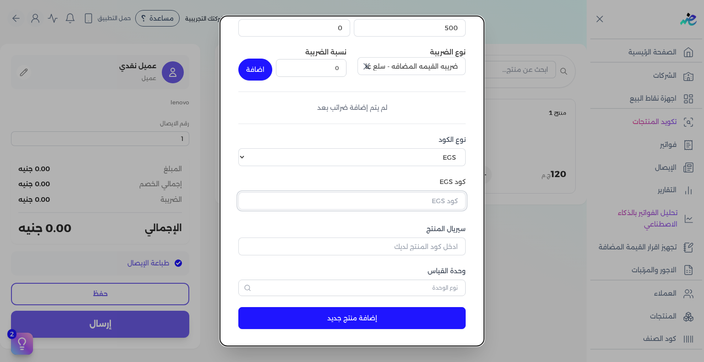
click at [417, 199] on input "text" at bounding box center [351, 200] width 227 height 17
type input "سيببثص"
type input "eehkusadfkjejd"
click at [416, 268] on label "وحدة القياس" at bounding box center [351, 272] width 227 height 10
click at [429, 246] on input "سيريال المنتج" at bounding box center [351, 246] width 227 height 17
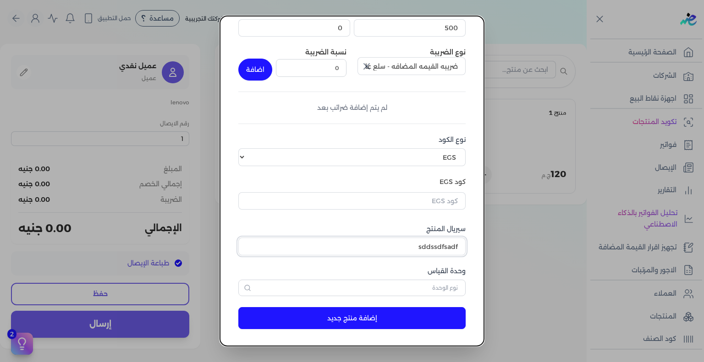
type input "sddssdfsadf"
click at [431, 202] on input "text" at bounding box center [351, 200] width 227 height 17
click at [434, 226] on div "لا توجد نتائج" at bounding box center [361, 225] width 194 height 8
click at [425, 194] on input "text" at bounding box center [351, 200] width 227 height 17
click at [428, 241] on link "+ إضافة كود منتج جديد" at bounding box center [366, 240] width 183 height 8
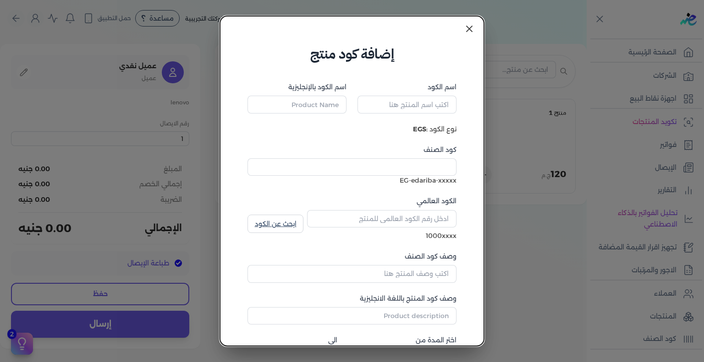
scroll to position [0, 0]
click at [421, 115] on input "اسم الكود" at bounding box center [406, 106] width 99 height 17
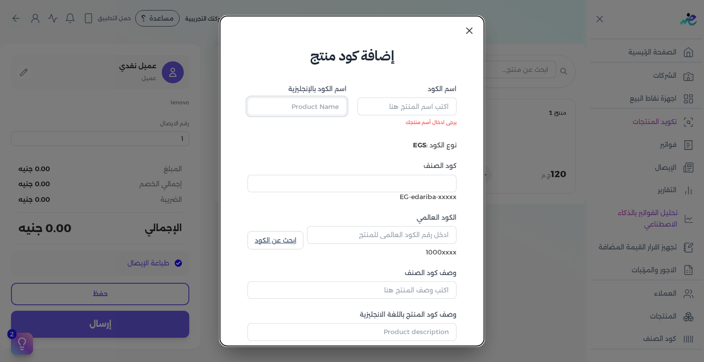
click at [328, 104] on input "اسم الكود بالإنجليزية" at bounding box center [296, 106] width 99 height 17
click at [353, 180] on input "كود الصنف" at bounding box center [351, 183] width 209 height 17
click at [466, 28] on icon at bounding box center [468, 30] width 5 height 5
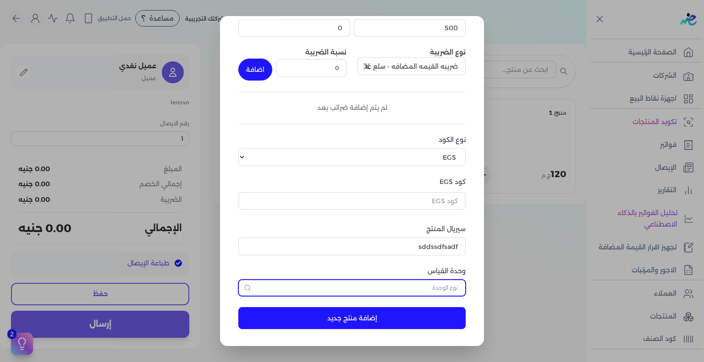
click at [401, 287] on input "text" at bounding box center [351, 288] width 227 height 16
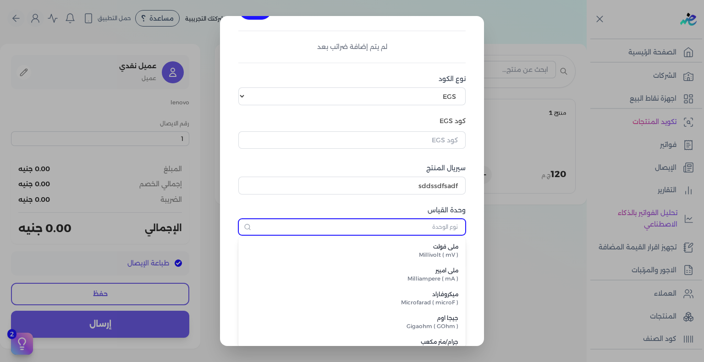
scroll to position [92, 0]
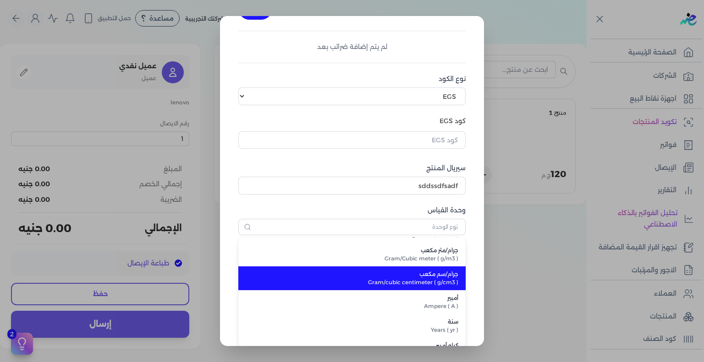
click at [424, 272] on span "جرام/سم مكعب" at bounding box center [358, 274] width 202 height 8
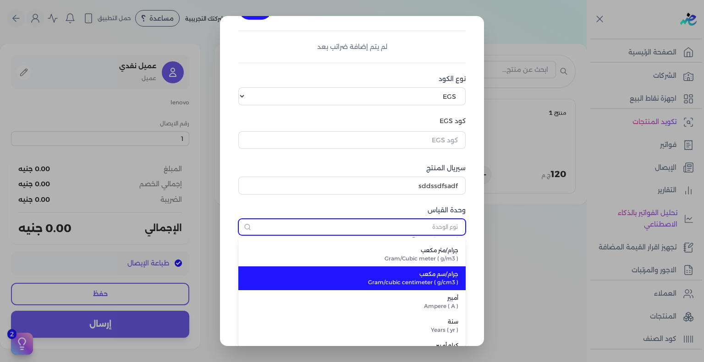
type input "جرام/سم مكعب"
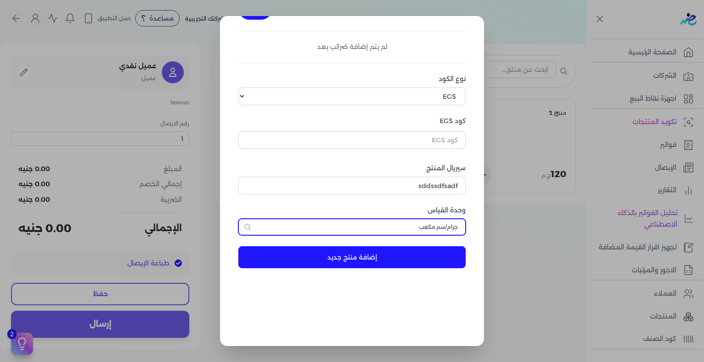
scroll to position [111, 0]
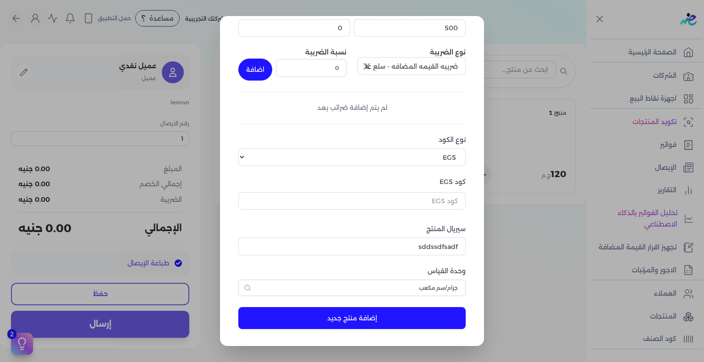
click at [350, 320] on button "إضافة منتج جديد" at bounding box center [351, 318] width 227 height 22
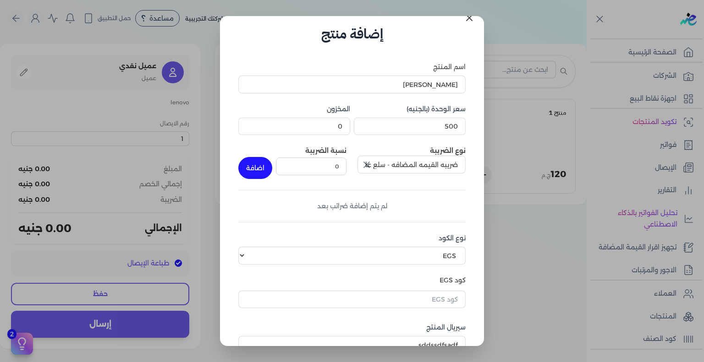
scroll to position [0, 0]
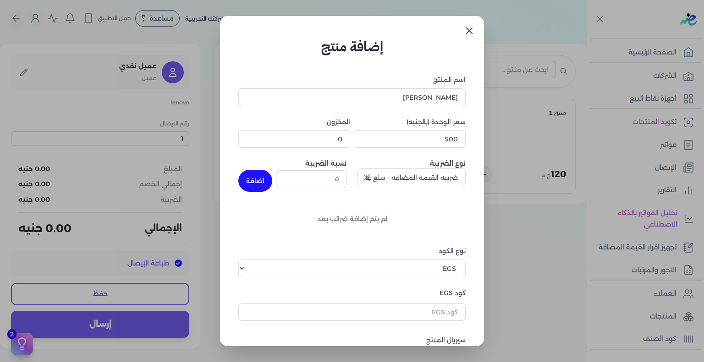
click at [476, 27] on link at bounding box center [469, 31] width 22 height 22
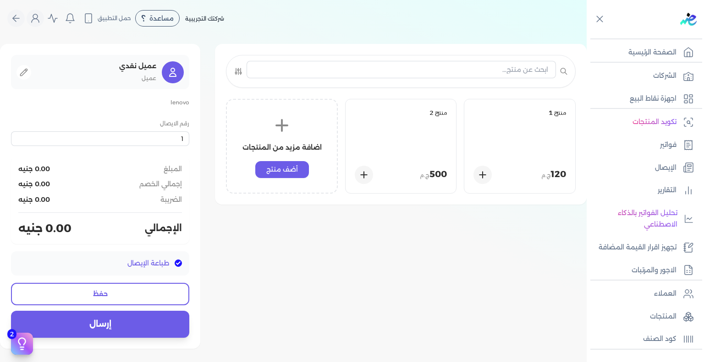
click at [349, 273] on div "منتج 1 120 ج.م منتج 2 500 ج.م اضافة مزيد من المنتجات أضف منتج عميل نقدي عميل le…" at bounding box center [293, 196] width 586 height 305
click at [366, 175] on icon at bounding box center [364, 175] width 6 height 6
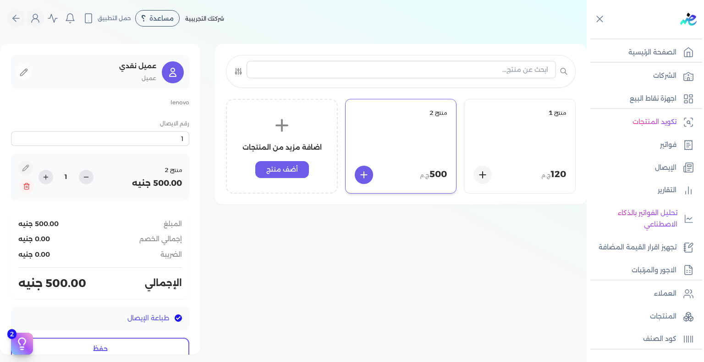
click at [150, 307] on label "طباعة الإيصال" at bounding box center [100, 318] width 178 height 25
click at [175, 315] on input "طباعة الإيصال" at bounding box center [178, 318] width 7 height 7
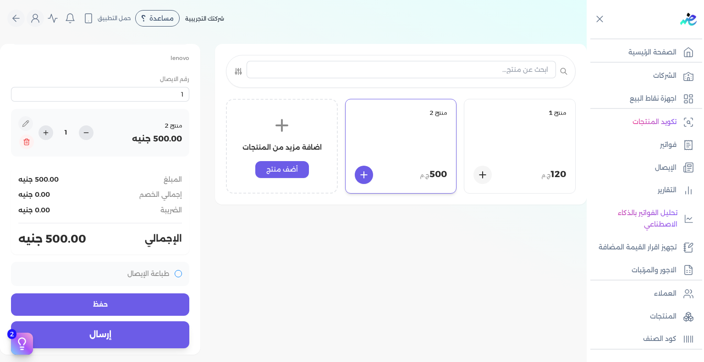
scroll to position [48, 0]
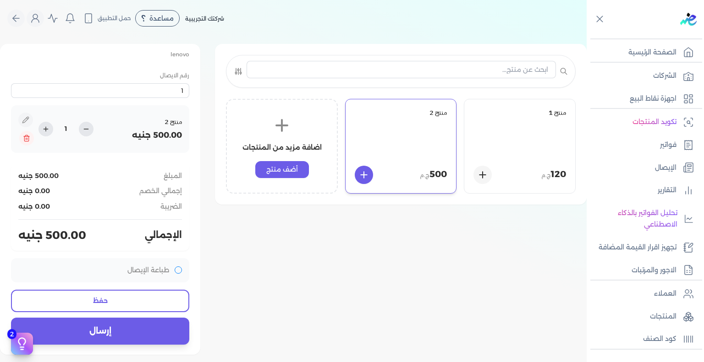
click at [176, 271] on label "طباعة الإيصال" at bounding box center [100, 270] width 178 height 25
click at [176, 271] on input "طباعة الإيصال" at bounding box center [178, 270] width 7 height 7
checkbox input "true"
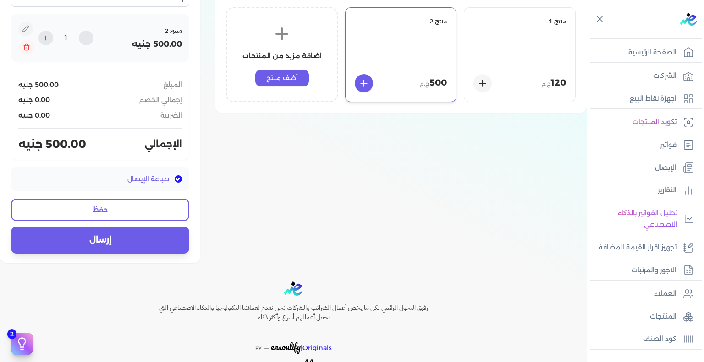
scroll to position [0, 0]
